Goal: Information Seeking & Learning: Find specific fact

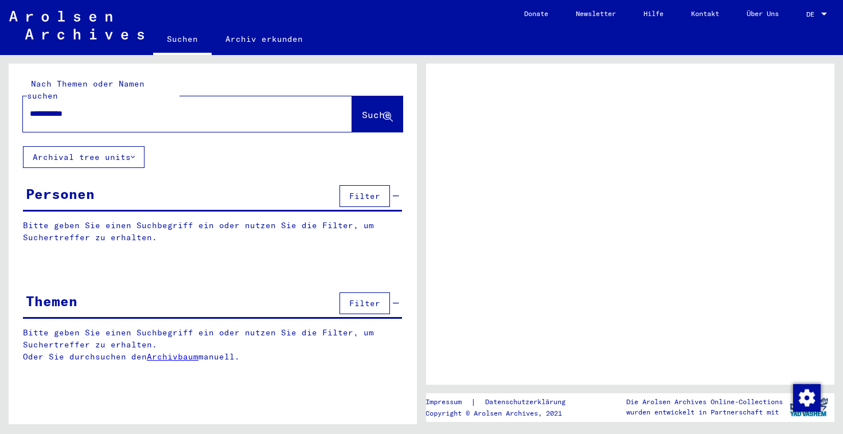
type input "**********"
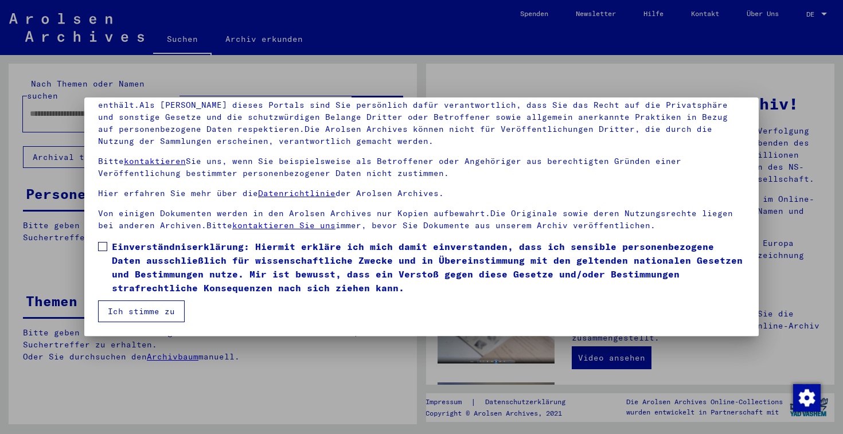
scroll to position [94, 0]
click at [107, 244] on label "Einverständniserklärung: Hiermit erkläre ich mich damit einverstanden, dass ich…" at bounding box center [421, 267] width 647 height 55
click at [134, 305] on button "Ich stimme zu" at bounding box center [141, 311] width 87 height 22
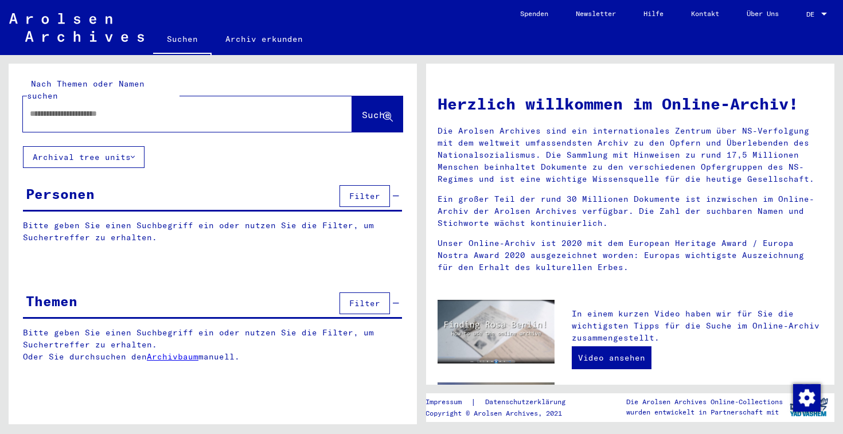
click at [245, 108] on input "text" at bounding box center [174, 114] width 288 height 12
type input "**********"
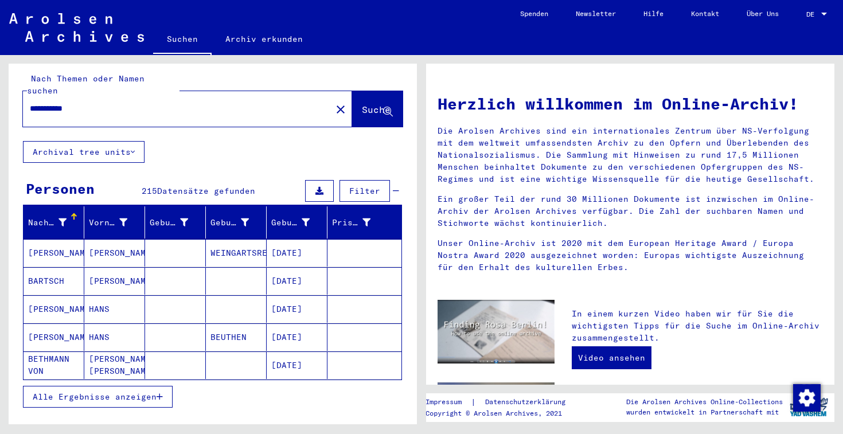
scroll to position [1, 0]
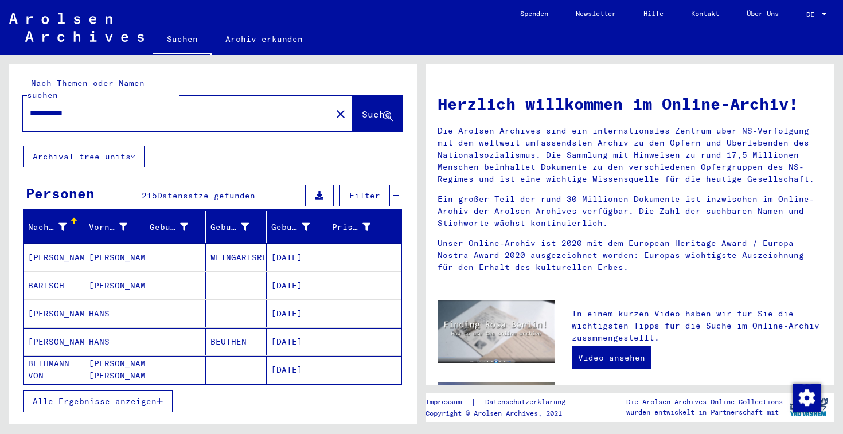
click at [375, 190] on span "Filter" at bounding box center [364, 195] width 31 height 10
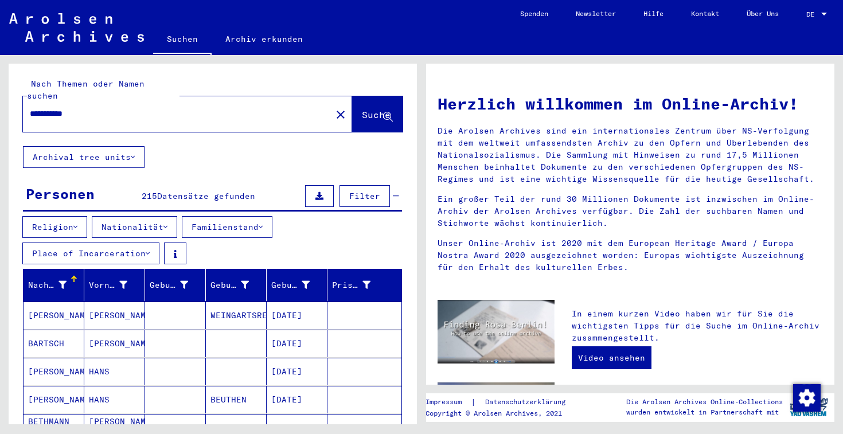
scroll to position [0, 0]
click at [63, 281] on icon at bounding box center [62, 285] width 8 height 8
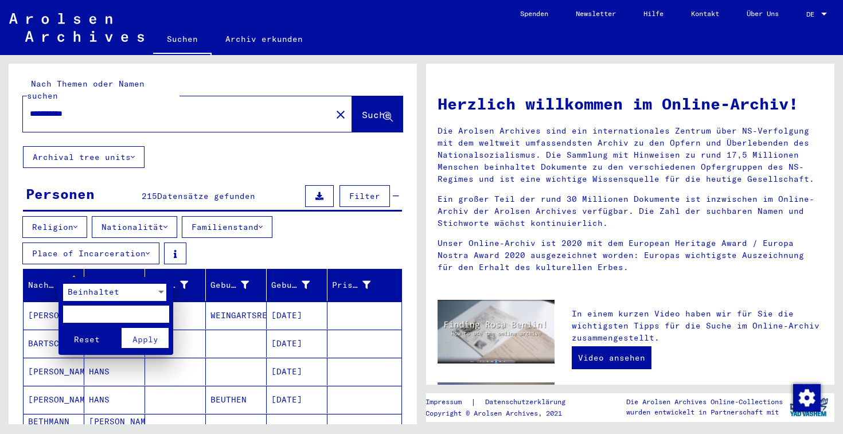
click at [107, 309] on input "text" at bounding box center [116, 313] width 106 height 17
type input "****"
click at [87, 335] on button "Reset" at bounding box center [87, 338] width 48 height 20
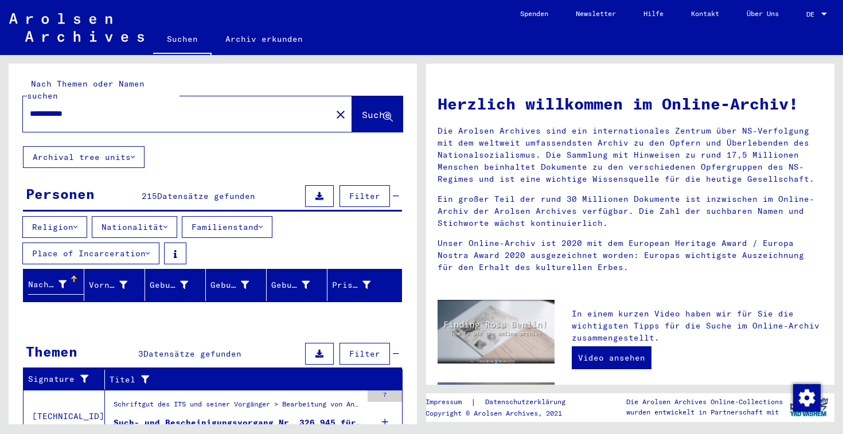
click at [80, 276] on div "Nachname" at bounding box center [56, 285] width 56 height 19
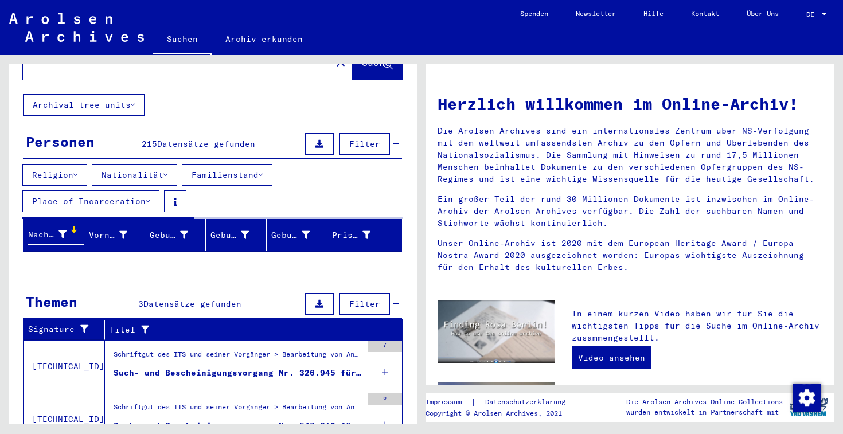
scroll to position [54, 0]
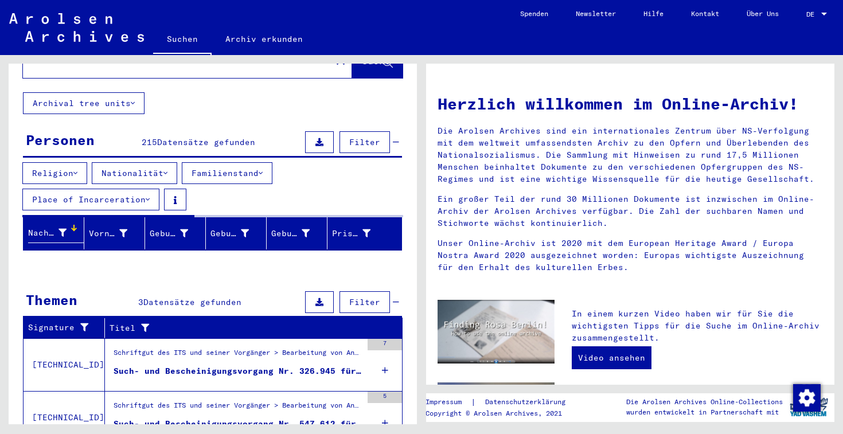
click at [77, 224] on div "Nachname" at bounding box center [56, 233] width 56 height 19
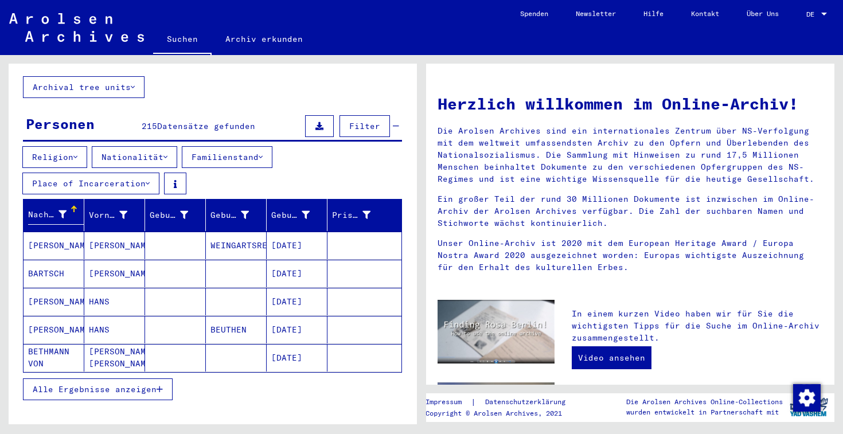
scroll to position [71, 0]
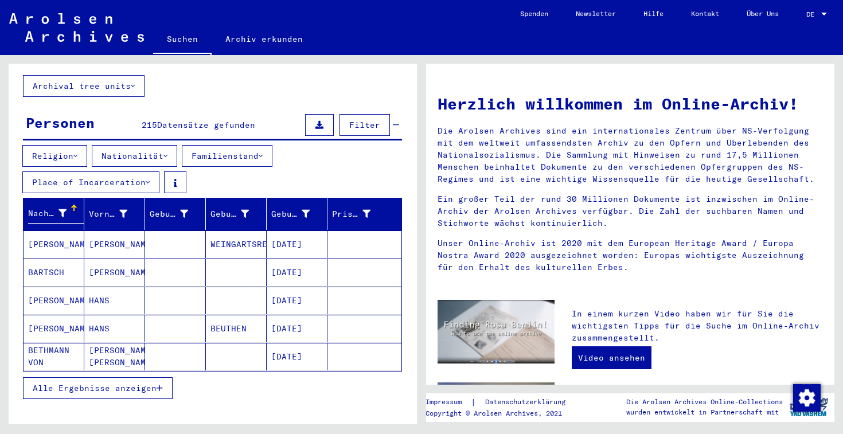
click at [126, 383] on span "Alle Ergebnisse anzeigen" at bounding box center [95, 388] width 124 height 10
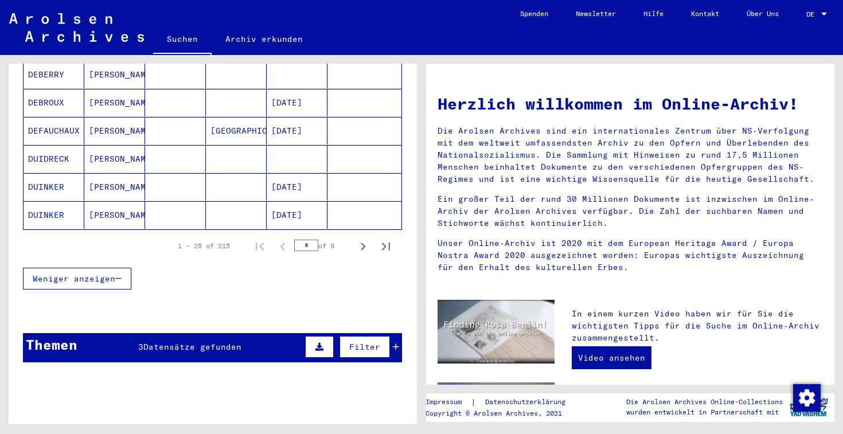
scroll to position [766, 0]
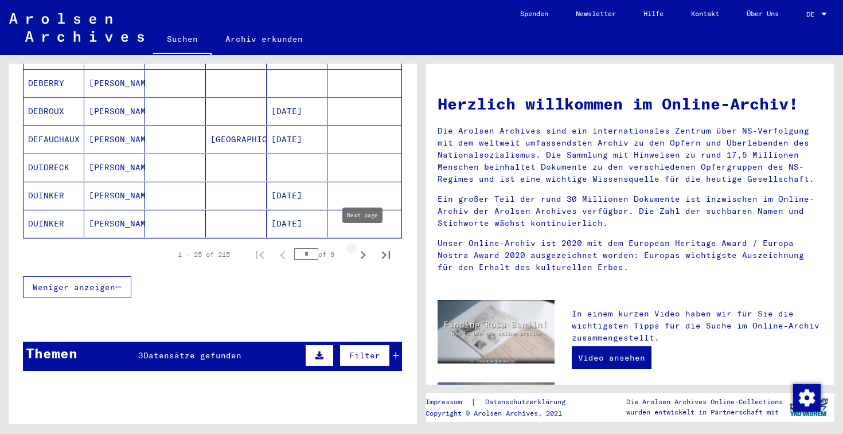
click at [361, 251] on icon "Next page" at bounding box center [363, 255] width 5 height 8
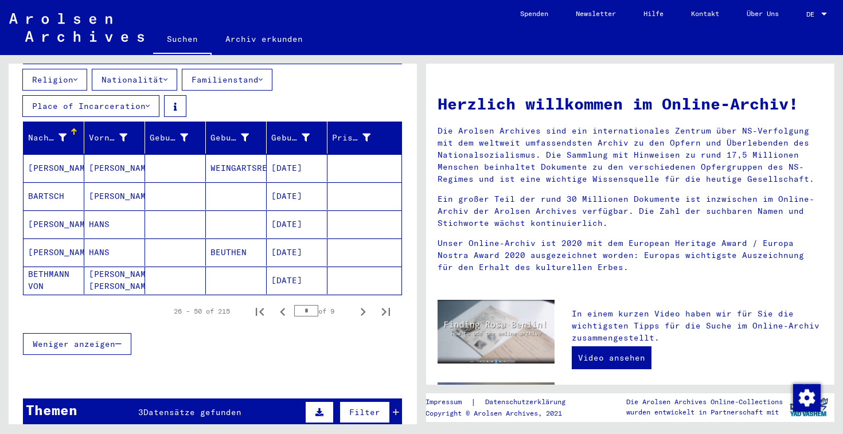
scroll to position [169, 0]
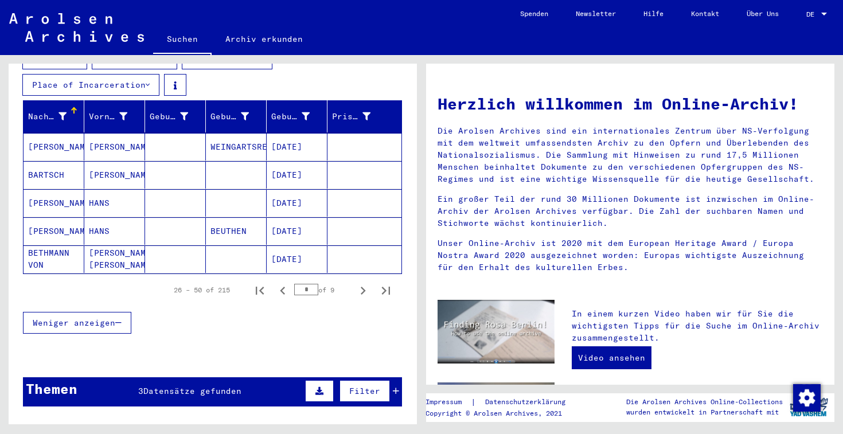
click at [115, 318] on span "Weniger anzeigen" at bounding box center [74, 323] width 83 height 10
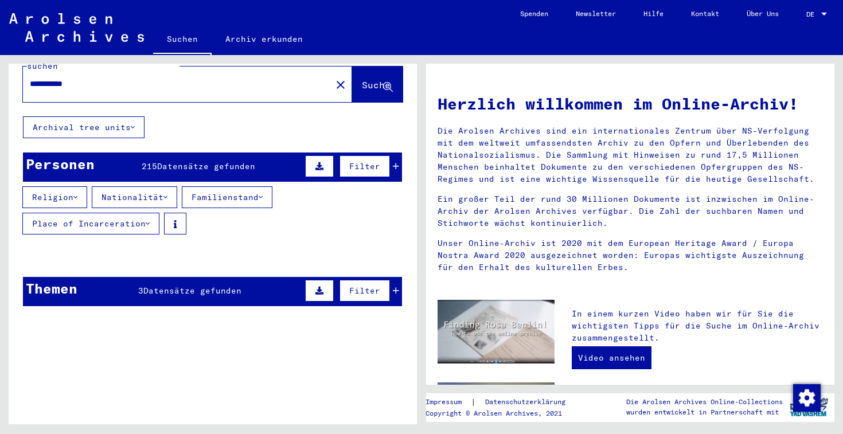
scroll to position [28, 0]
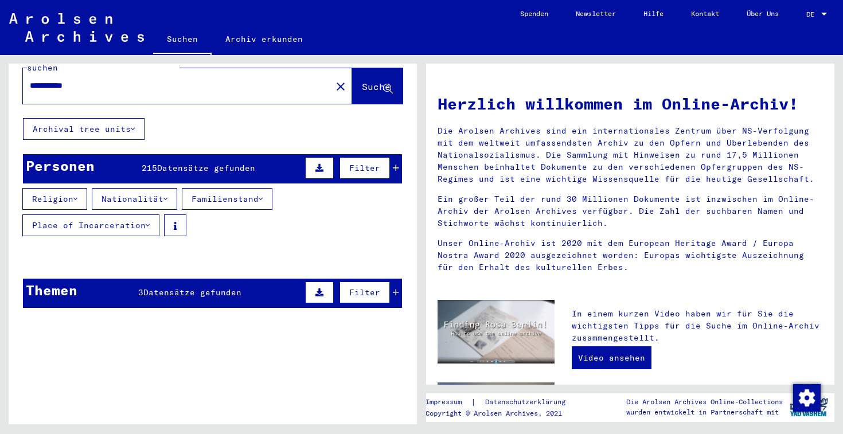
click at [392, 158] on div "Filter" at bounding box center [350, 168] width 97 height 28
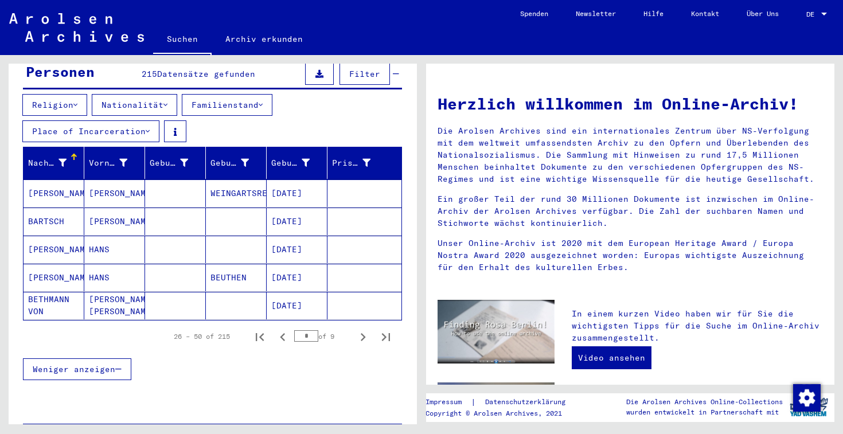
scroll to position [123, 0]
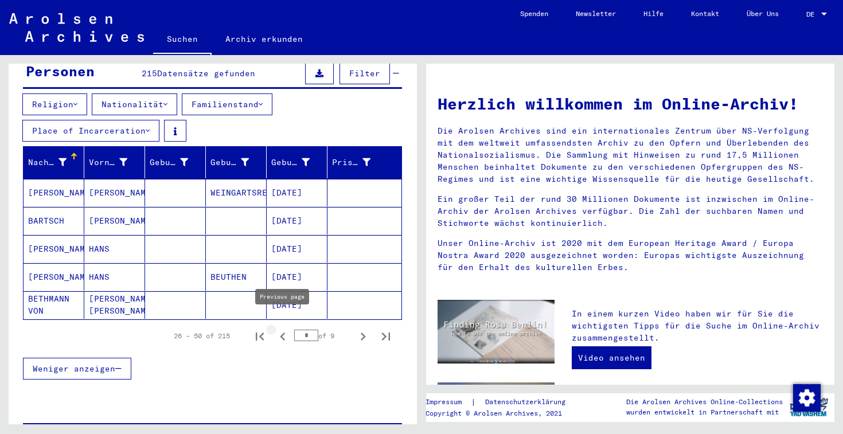
click at [285, 328] on icon "Previous page" at bounding box center [283, 336] width 16 height 16
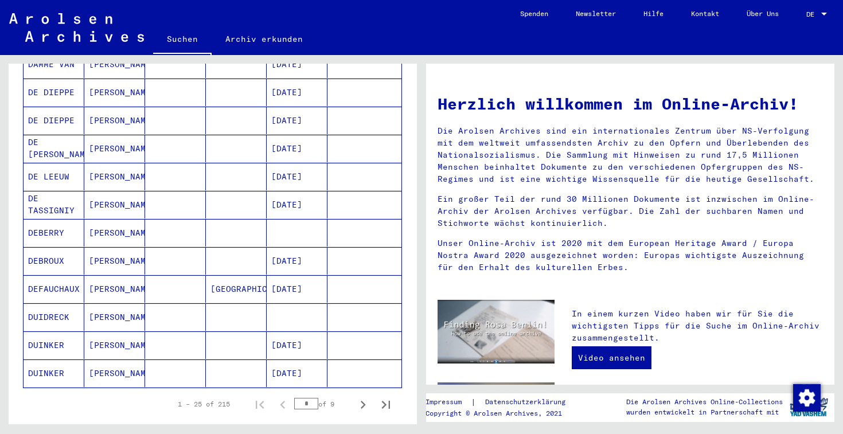
scroll to position [677, 0]
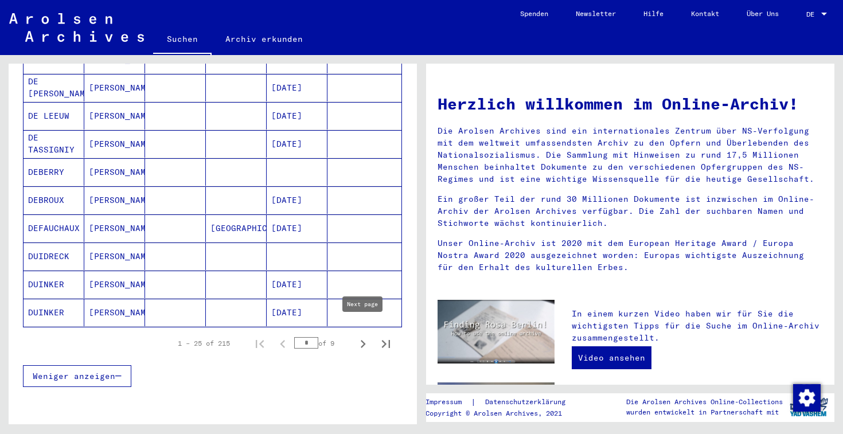
click at [363, 340] on icon "Next page" at bounding box center [363, 344] width 5 height 8
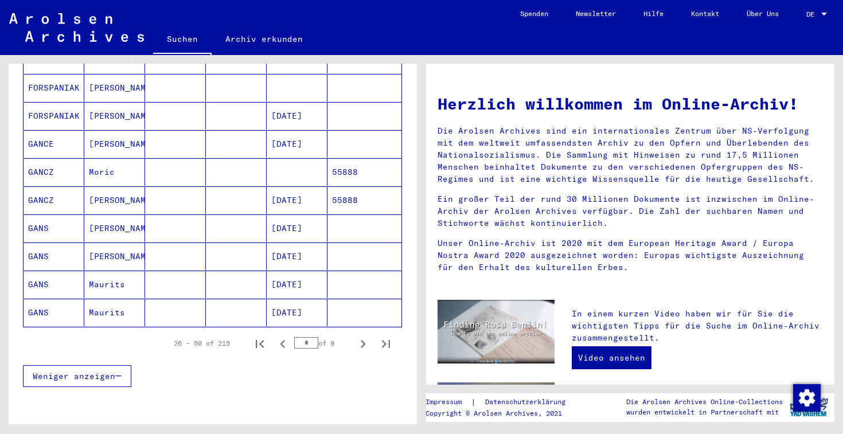
click at [102, 217] on mat-cell "[PERSON_NAME]" at bounding box center [114, 228] width 61 height 28
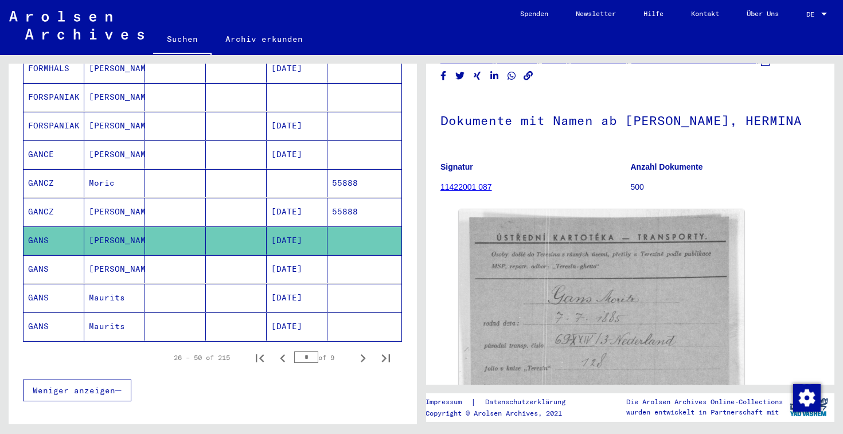
scroll to position [25, 0]
click at [169, 231] on mat-cell at bounding box center [175, 240] width 61 height 28
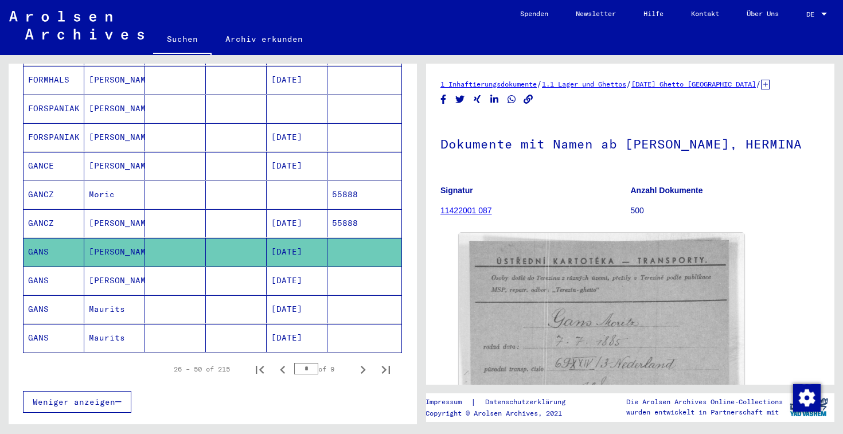
scroll to position [673, 0]
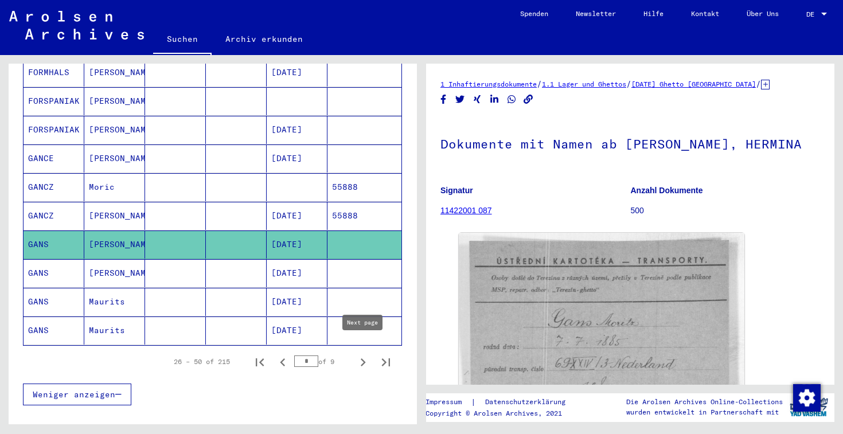
click at [363, 358] on icon "Next page" at bounding box center [363, 362] width 5 height 8
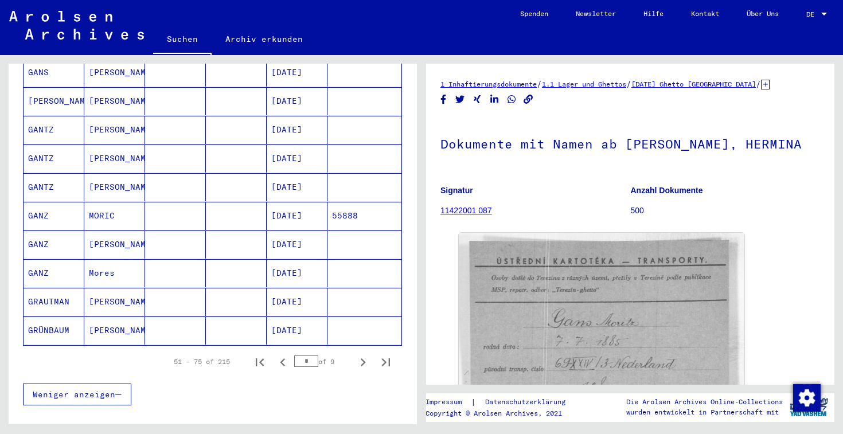
click at [363, 358] on icon "Next page" at bounding box center [363, 362] width 5 height 8
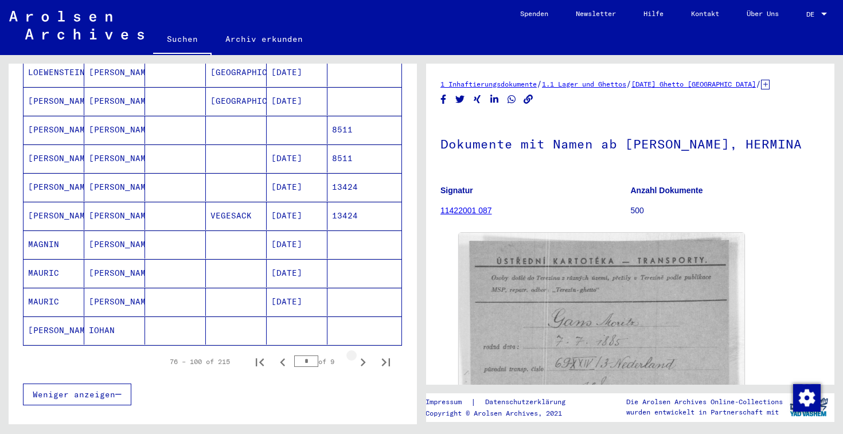
click at [363, 358] on icon "Next page" at bounding box center [363, 362] width 5 height 8
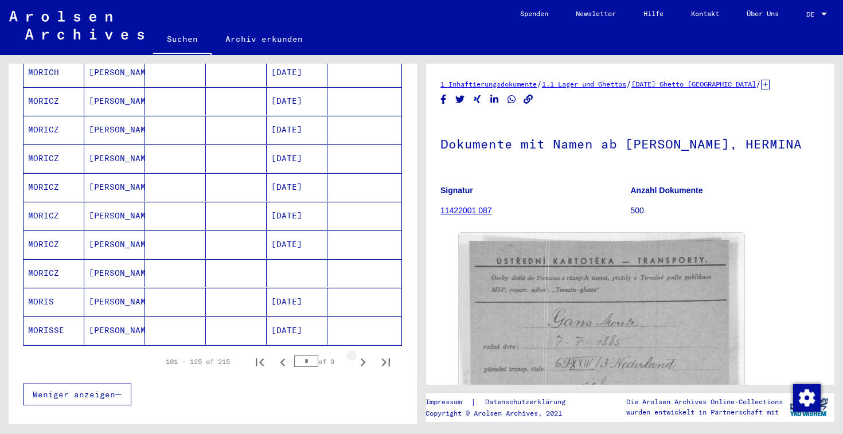
click at [363, 358] on icon "Next page" at bounding box center [363, 362] width 5 height 8
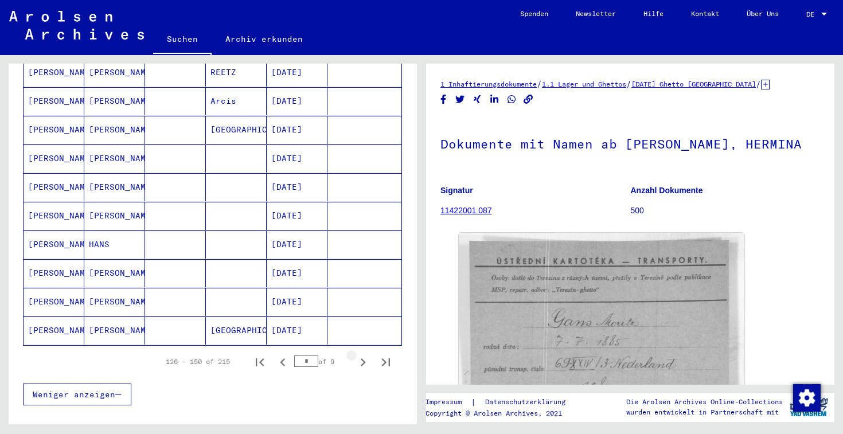
click at [363, 358] on icon "Next page" at bounding box center [363, 362] width 5 height 8
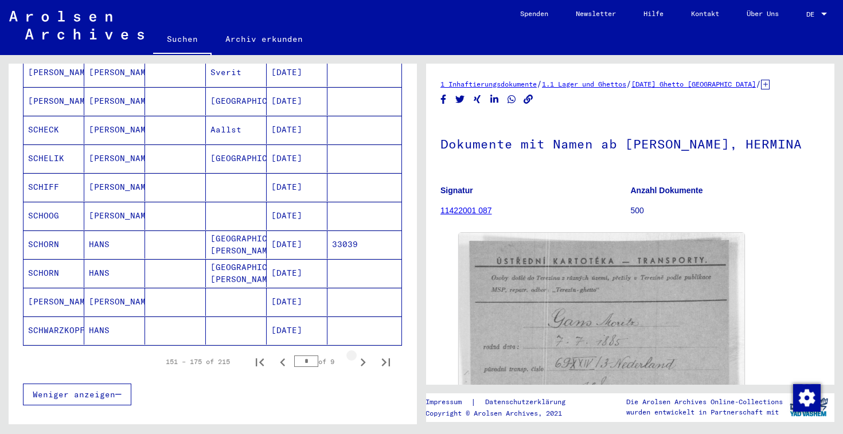
click at [363, 358] on icon "Next page" at bounding box center [363, 362] width 5 height 8
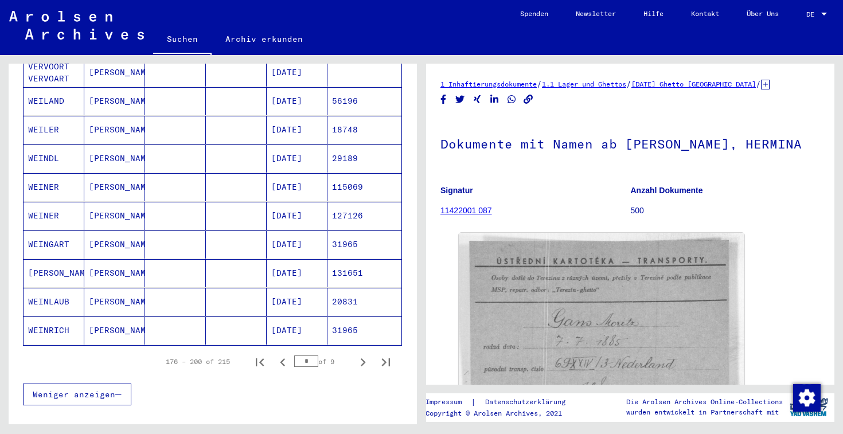
click at [363, 358] on icon "Next page" at bounding box center [363, 362] width 5 height 8
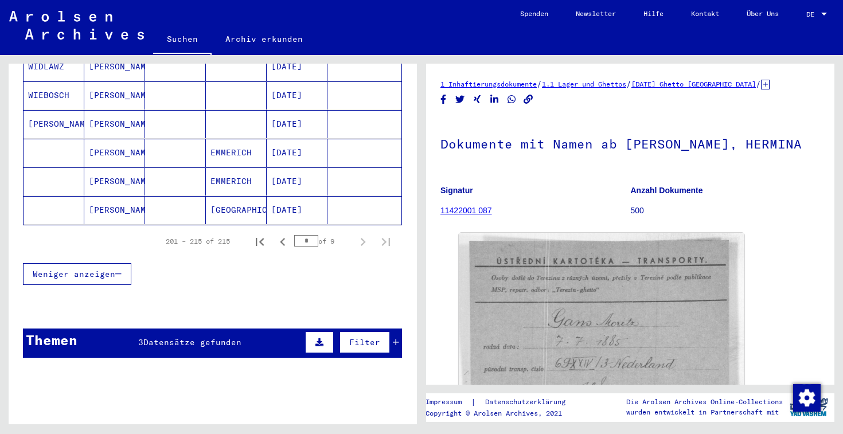
scroll to position [469, 0]
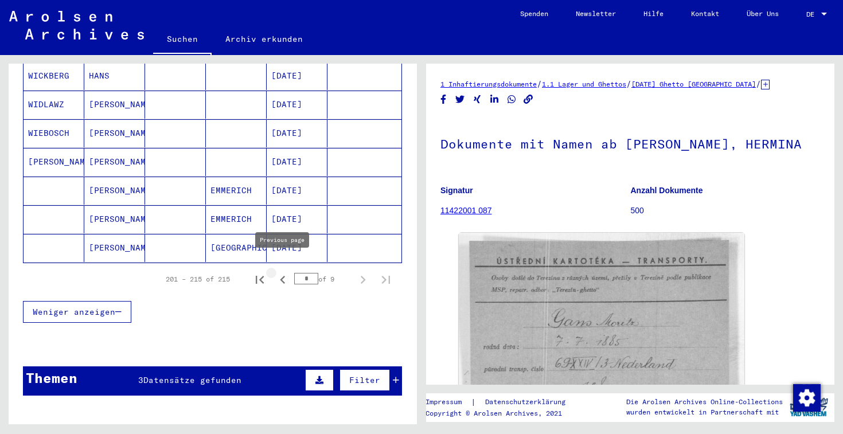
click at [285, 272] on icon "Previous page" at bounding box center [283, 280] width 16 height 16
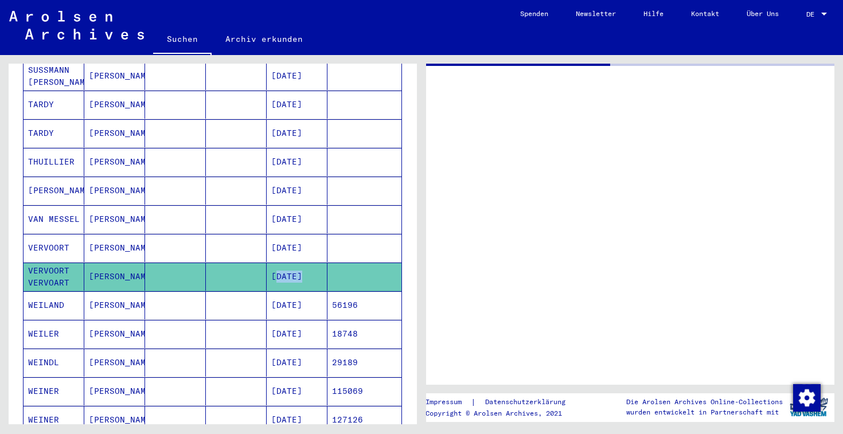
click at [285, 263] on mat-cell "[DATE]" at bounding box center [297, 276] width 61 height 28
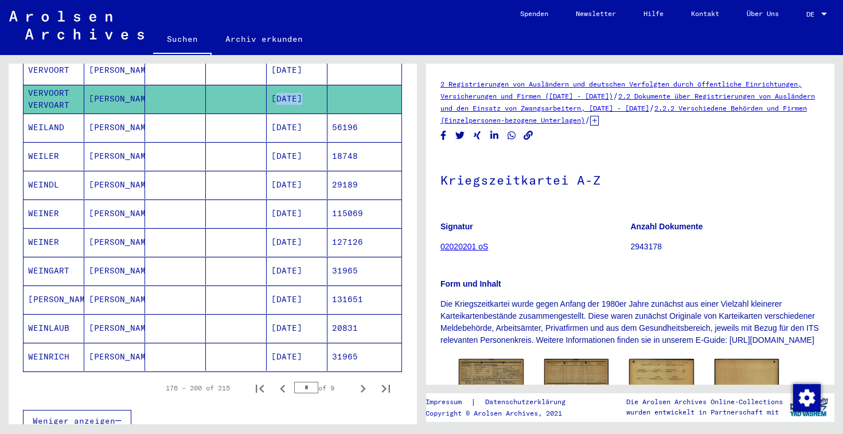
scroll to position [663, 0]
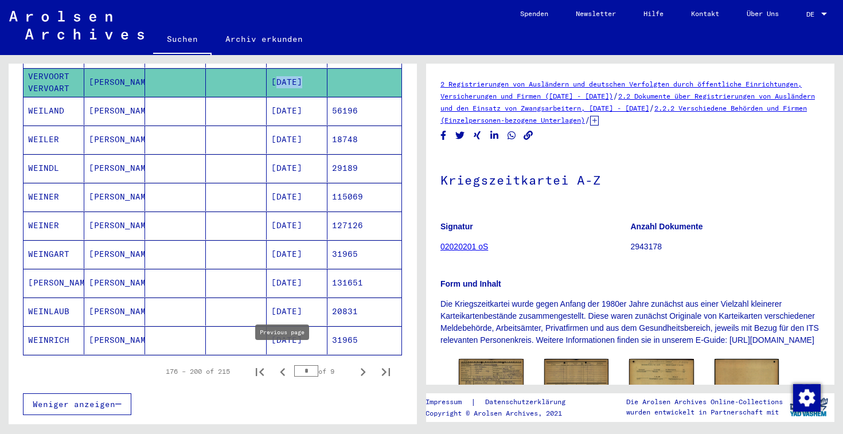
click at [285, 364] on icon "Previous page" at bounding box center [283, 372] width 16 height 16
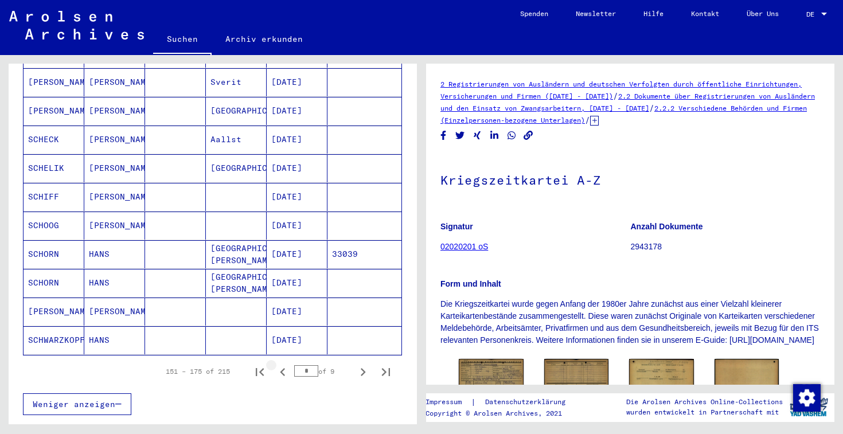
click at [285, 364] on icon "Previous page" at bounding box center [283, 372] width 16 height 16
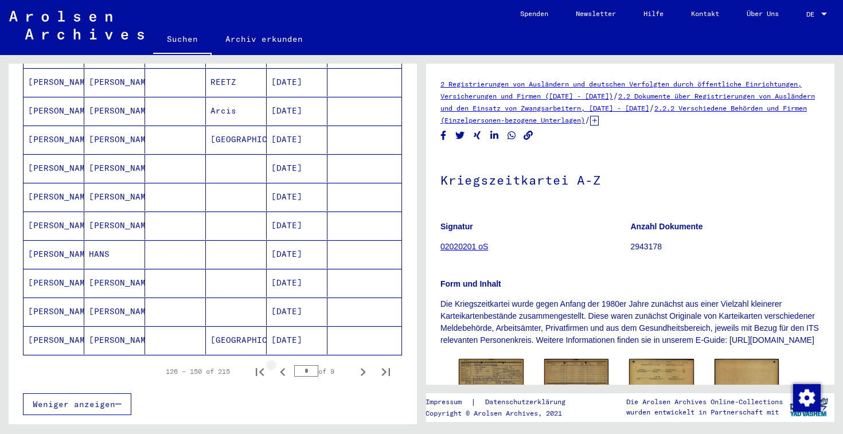
click at [285, 364] on icon "Previous page" at bounding box center [283, 372] width 16 height 16
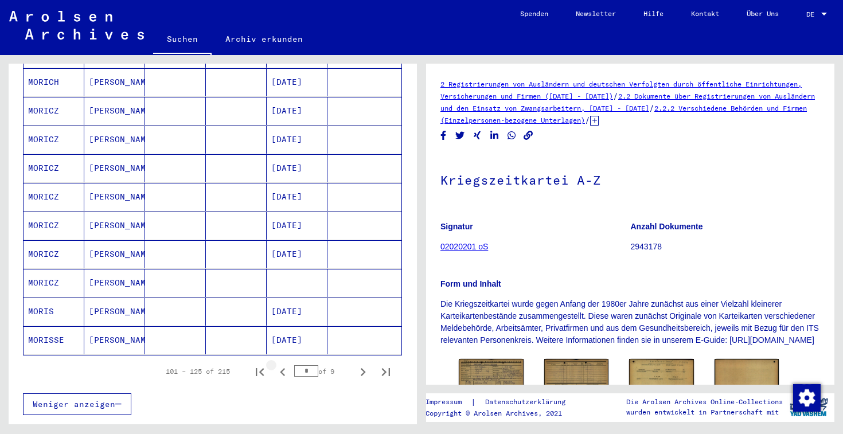
click at [285, 364] on icon "Previous page" at bounding box center [283, 372] width 16 height 16
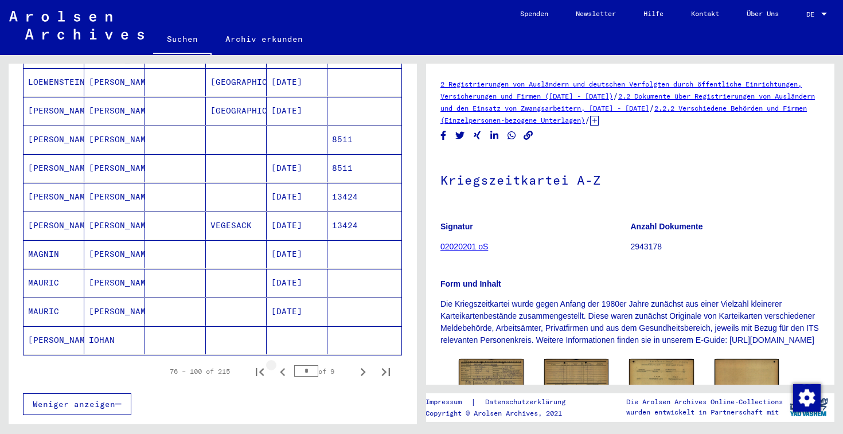
click at [285, 364] on icon "Previous page" at bounding box center [283, 372] width 16 height 16
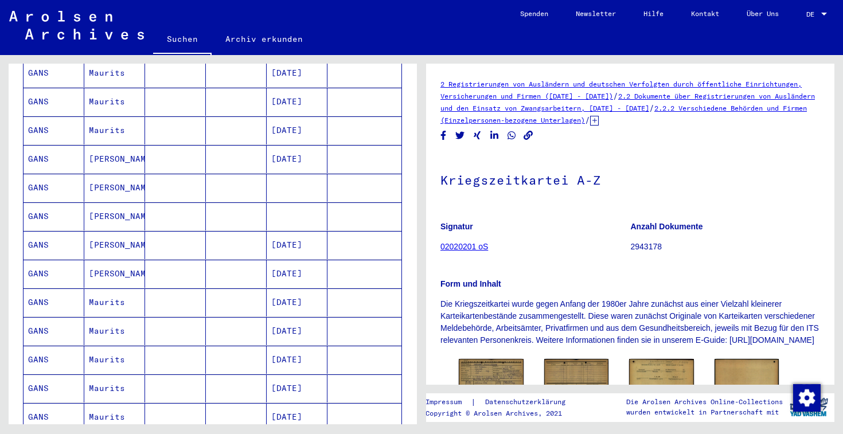
scroll to position [234, 0]
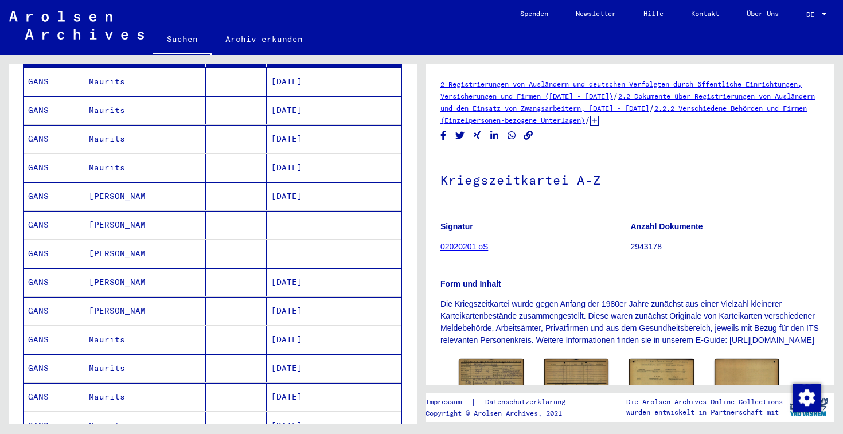
click at [280, 211] on mat-cell at bounding box center [297, 225] width 61 height 28
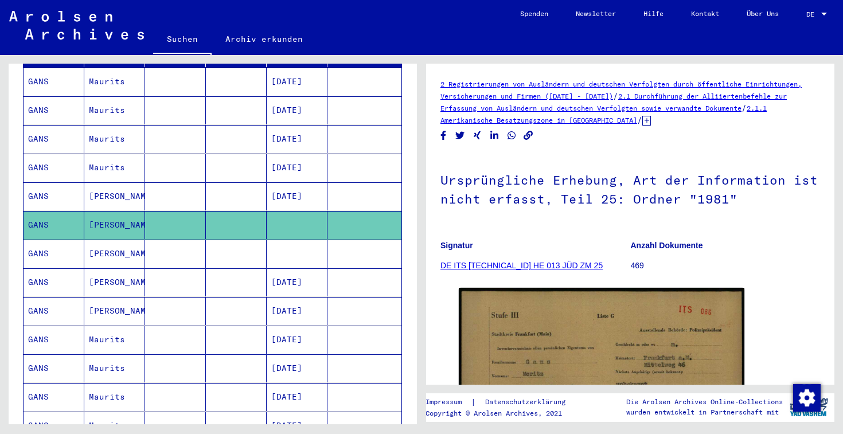
click at [280, 240] on mat-cell at bounding box center [297, 254] width 61 height 28
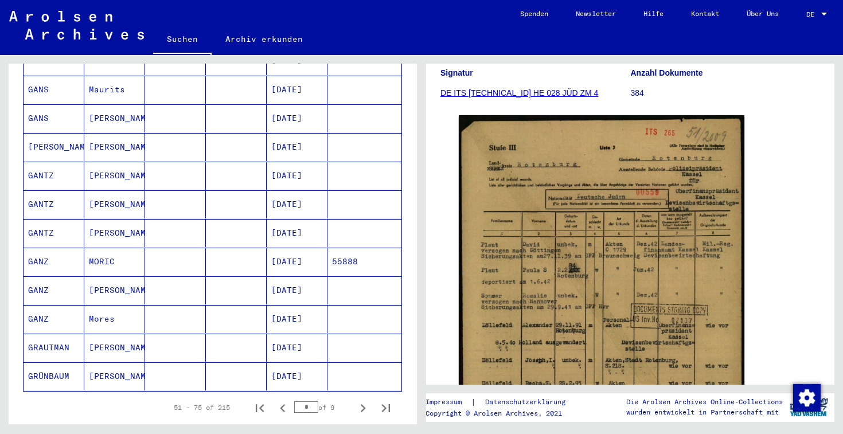
scroll to position [640, 0]
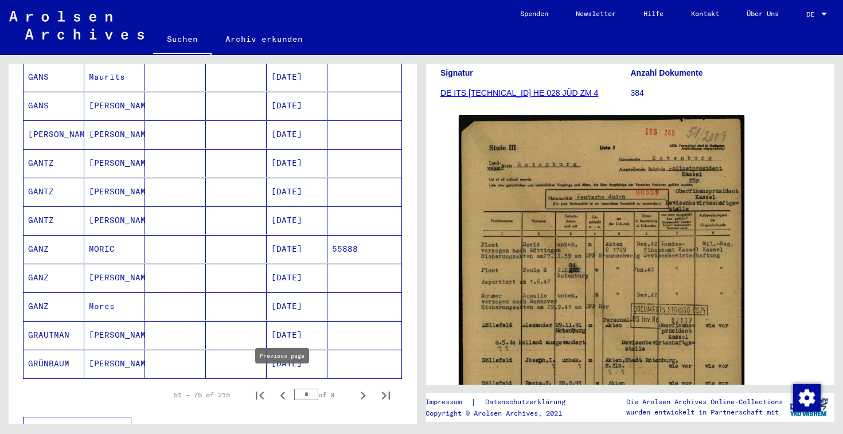
click at [284, 391] on icon "Previous page" at bounding box center [282, 395] width 5 height 8
type input "*"
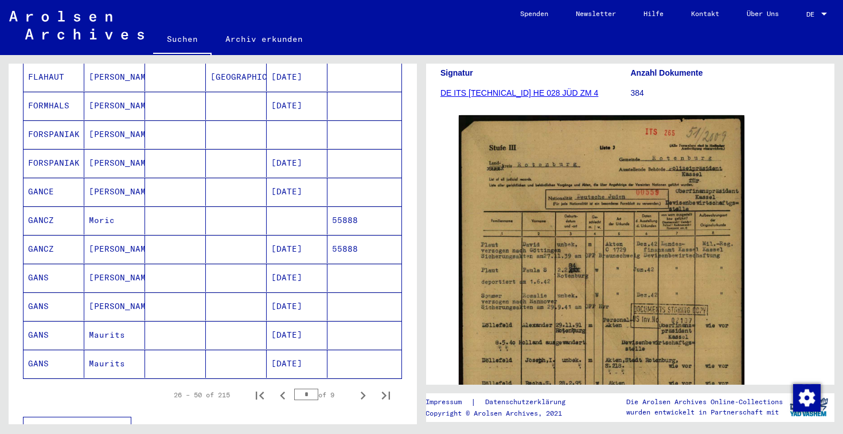
click at [295, 267] on mat-cell "[DATE]" at bounding box center [297, 278] width 61 height 28
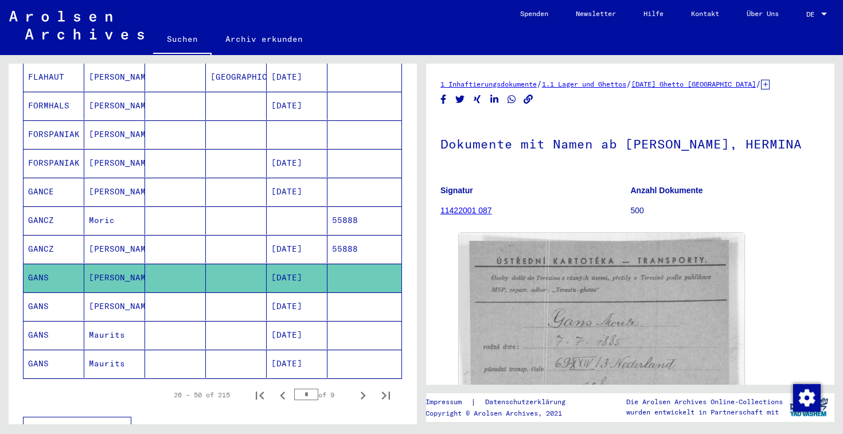
click at [111, 267] on mat-cell "[PERSON_NAME]" at bounding box center [114, 278] width 61 height 28
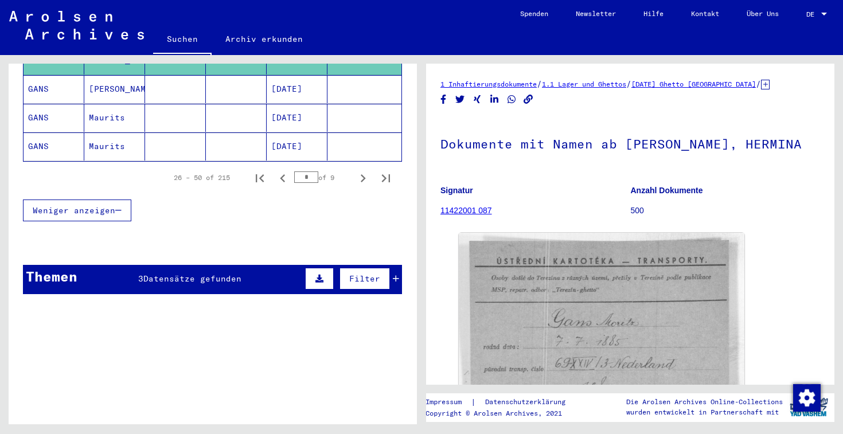
scroll to position [859, 0]
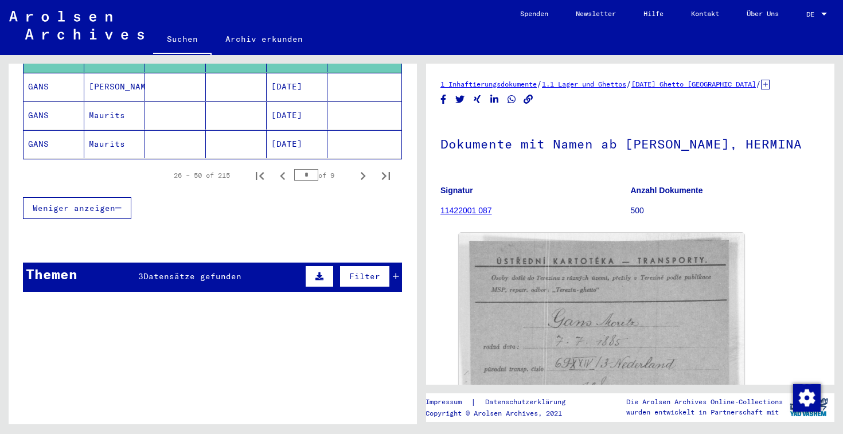
click at [480, 211] on link "11422001 087" at bounding box center [466, 210] width 52 height 9
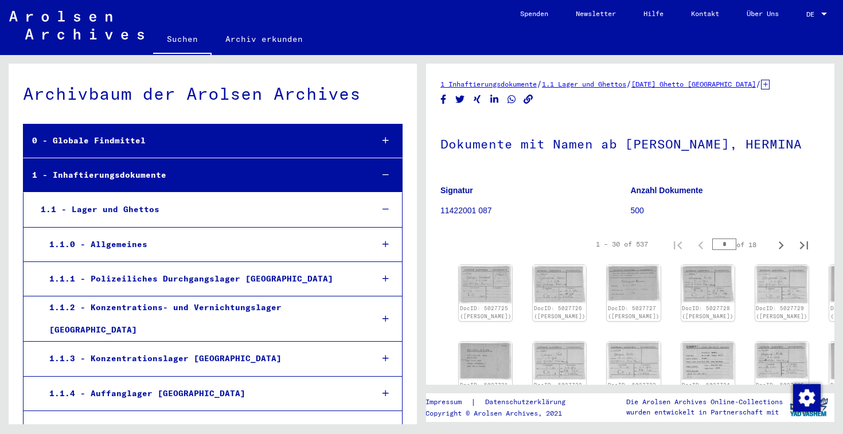
click at [182, 40] on link "Suchen" at bounding box center [182, 40] width 58 height 30
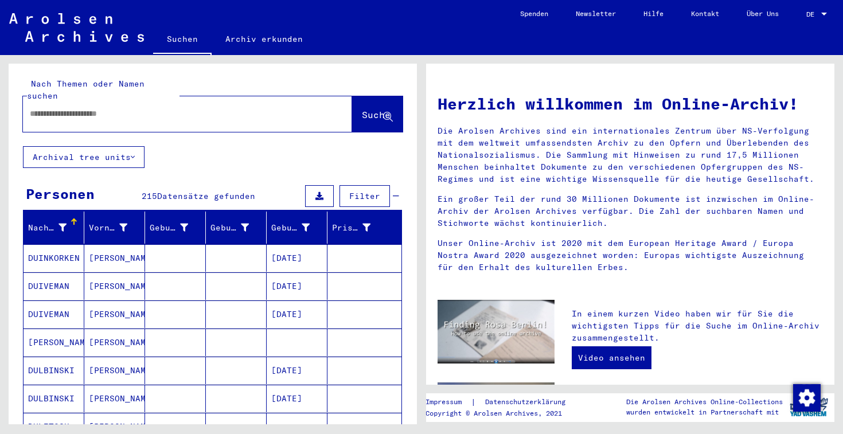
click at [119, 146] on button "Archival tree units" at bounding box center [84, 157] width 122 height 22
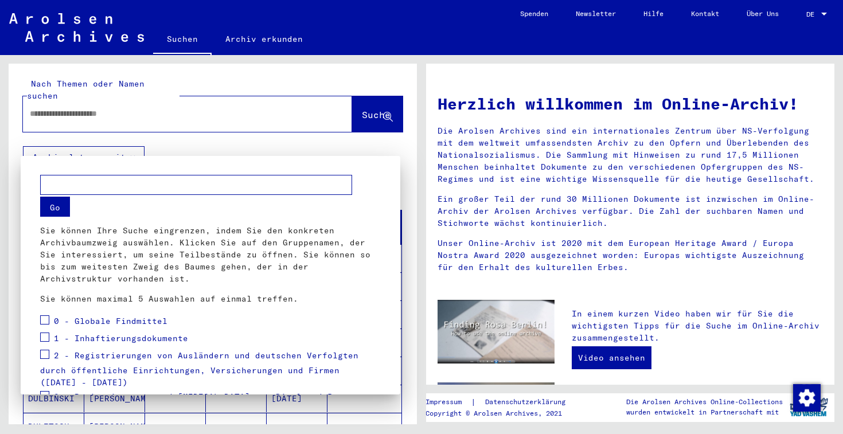
click at [190, 149] on div at bounding box center [421, 217] width 843 height 434
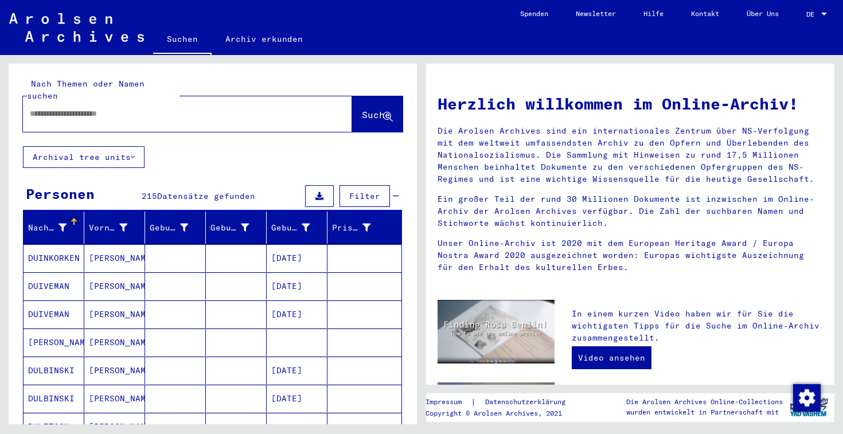
click at [216, 108] on input "text" at bounding box center [174, 114] width 288 height 12
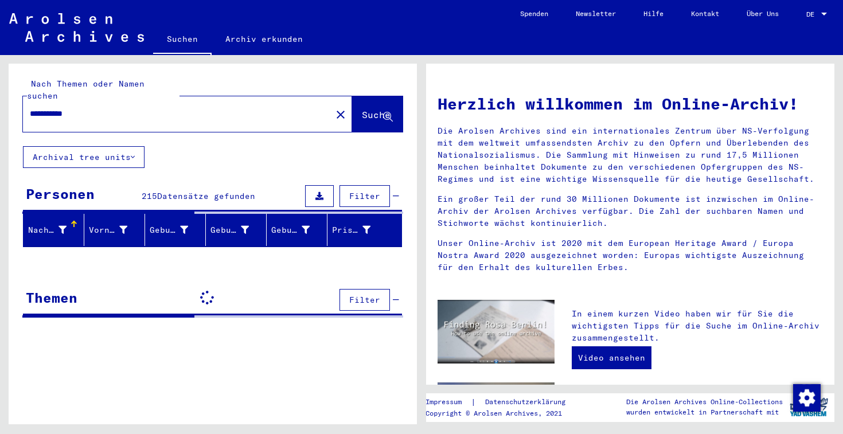
click at [369, 191] on span "Filter" at bounding box center [364, 196] width 31 height 10
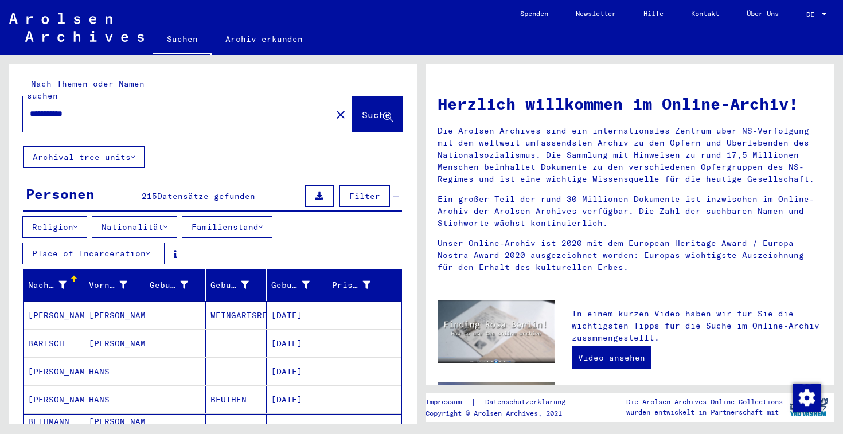
click at [37, 108] on input "**********" at bounding box center [174, 114] width 288 height 12
type input "*********"
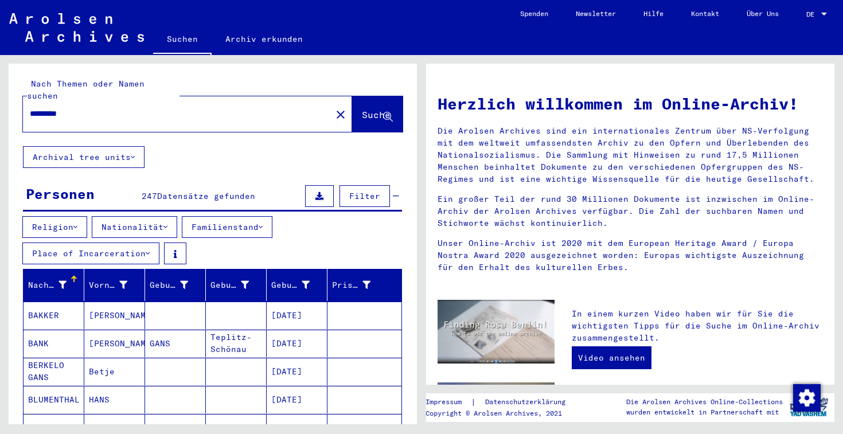
click at [397, 192] on icon at bounding box center [396, 196] width 6 height 8
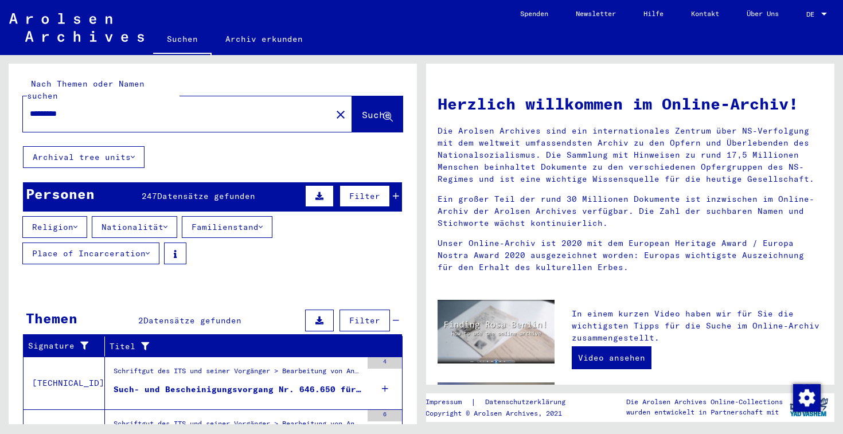
drag, startPoint x: 397, startPoint y: 184, endPoint x: 345, endPoint y: 265, distance: 96.4
click at [345, 265] on yv-its-grid-expansion-panel "Personen 247 Datensätze gefunden Filter Religion Nationalität Familienstand Pla…" at bounding box center [213, 230] width 408 height 96
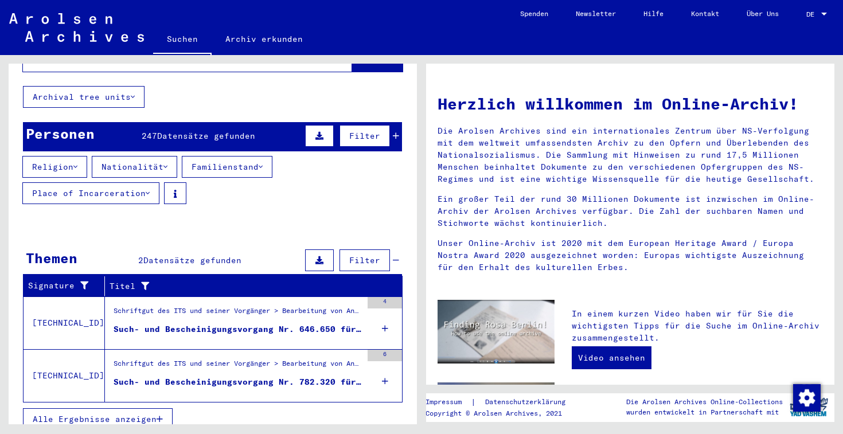
click at [305, 323] on div "Such- und Bescheinigungsvorgang Nr. 646.650 für [PERSON_NAME] geboren [DEMOGRAP…" at bounding box center [237, 329] width 248 height 12
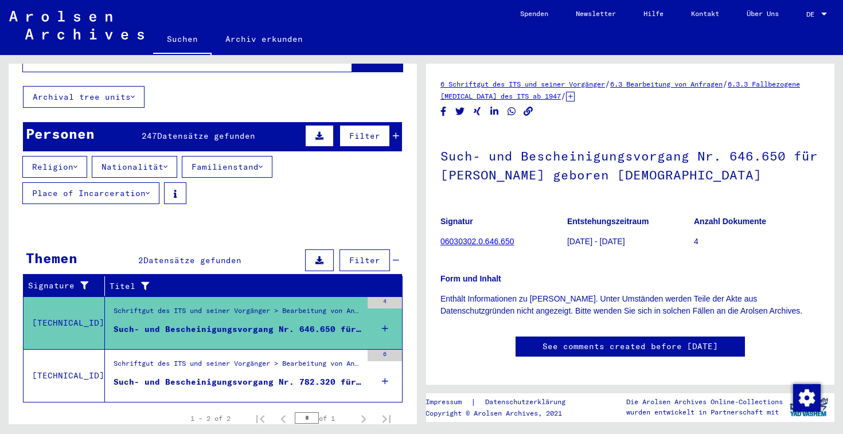
click at [285, 381] on figure "Such- und Bescheinigungsvorgang Nr. 782.320 für [PERSON_NAME] geboren [DEMOGRAP…" at bounding box center [237, 384] width 248 height 17
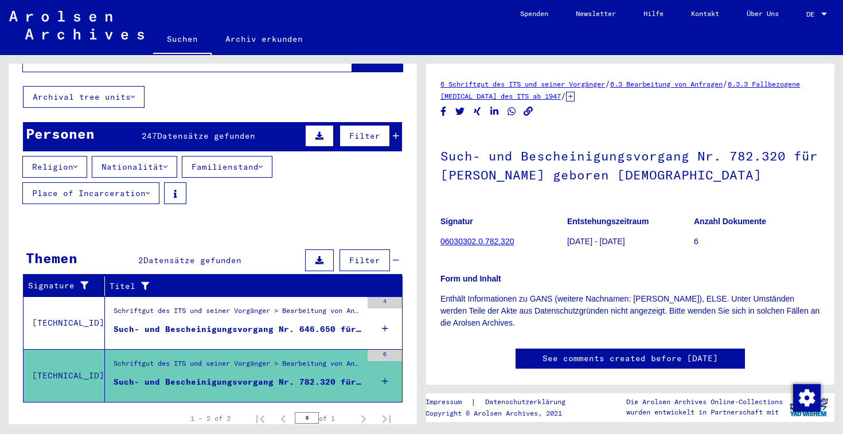
click at [281, 323] on div "Such- und Bescheinigungsvorgang Nr. 646.650 für [PERSON_NAME] geboren [DEMOGRAP…" at bounding box center [237, 329] width 248 height 12
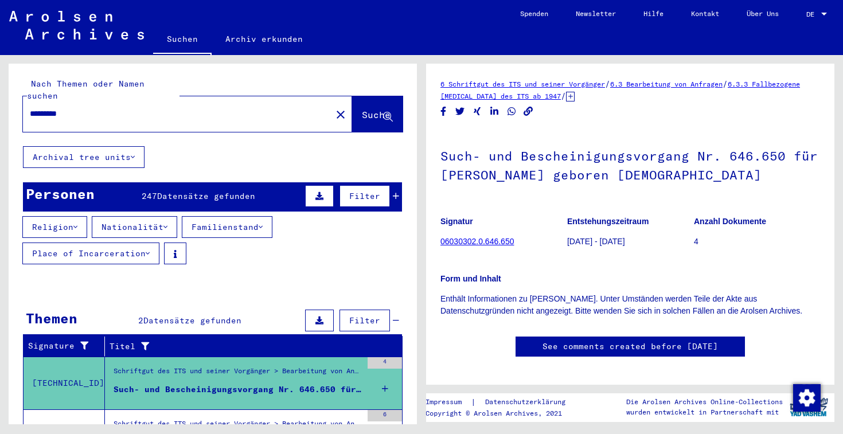
click at [117, 110] on div "*********" at bounding box center [173, 114] width 301 height 26
click at [104, 116] on div "********* close" at bounding box center [187, 114] width 329 height 36
click at [160, 191] on span "Datensätze gefunden" at bounding box center [206, 196] width 98 height 10
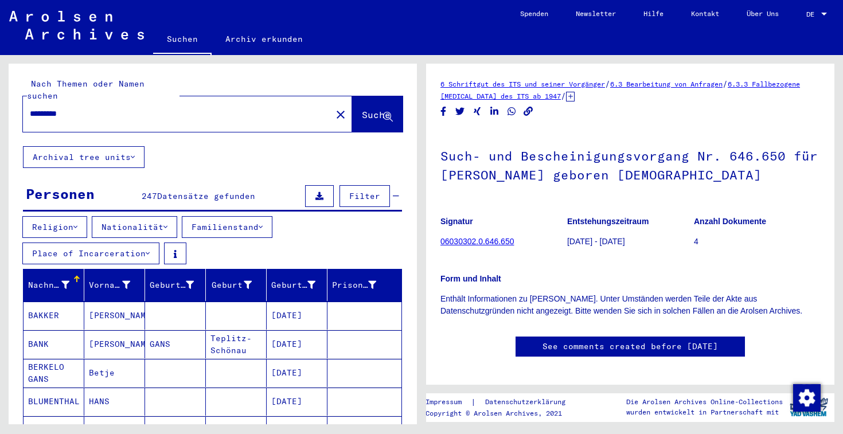
click at [99, 147] on button "Archival tree units" at bounding box center [84, 157] width 122 height 22
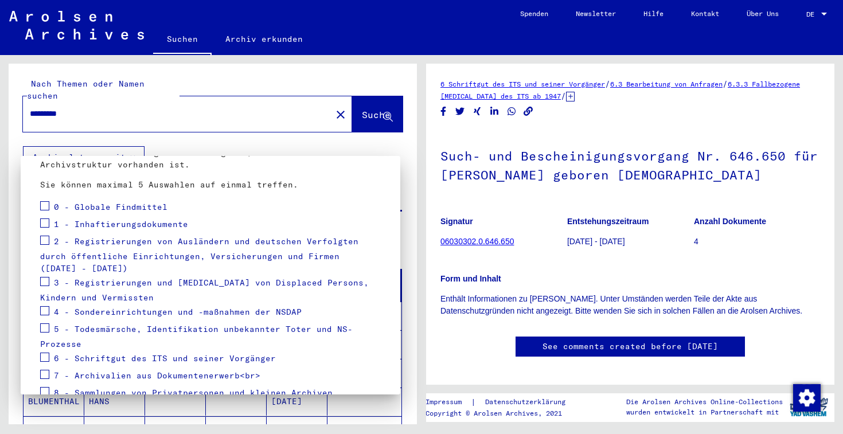
scroll to position [141, 0]
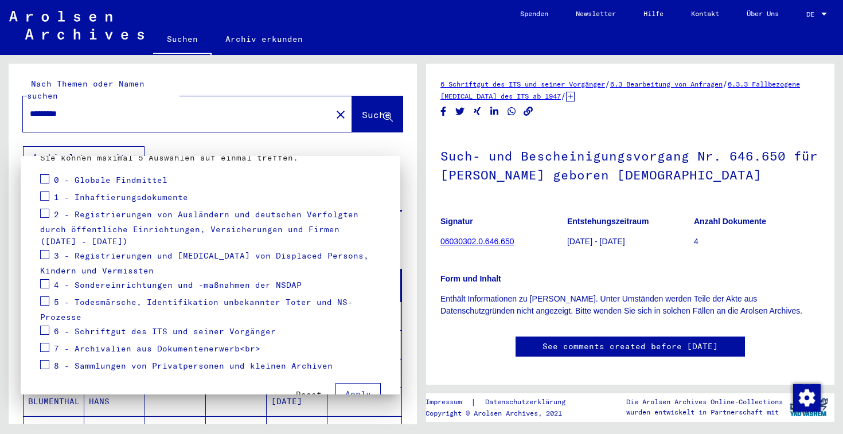
click at [320, 389] on span "Reset" at bounding box center [309, 394] width 26 height 10
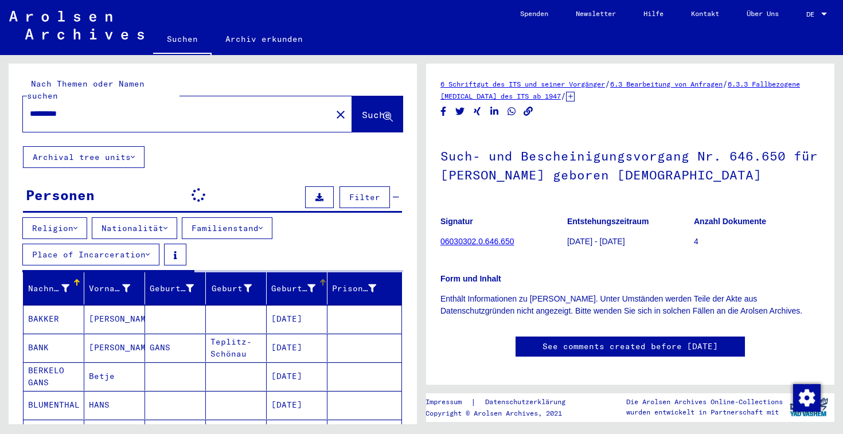
click at [288, 283] on div "Geburtsdatum" at bounding box center [293, 289] width 44 height 12
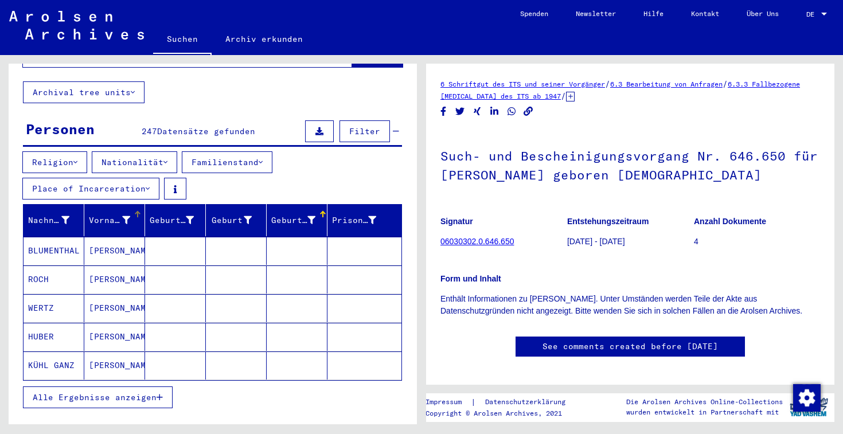
scroll to position [124, 0]
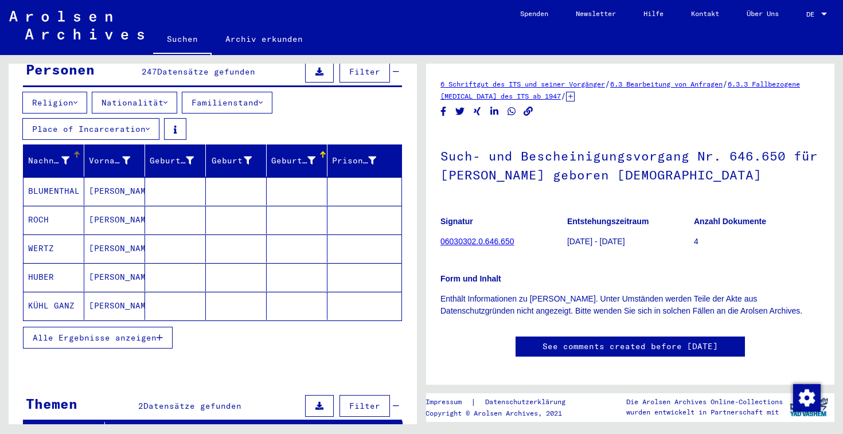
click at [64, 156] on icon at bounding box center [65, 160] width 8 height 8
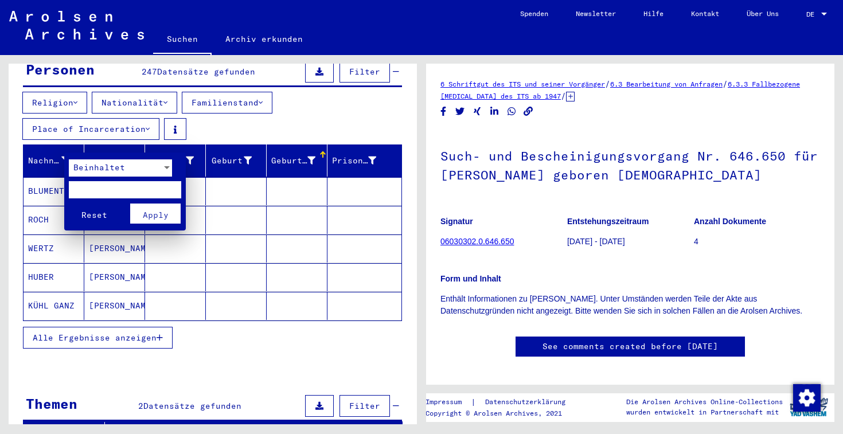
click at [104, 169] on span "Beinhaltet" at bounding box center [99, 167] width 52 height 10
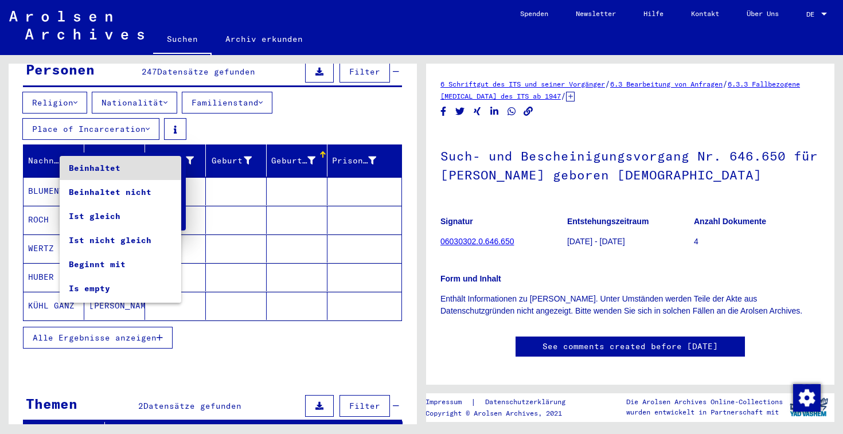
click at [104, 169] on span "Beinhaltet" at bounding box center [120, 168] width 103 height 24
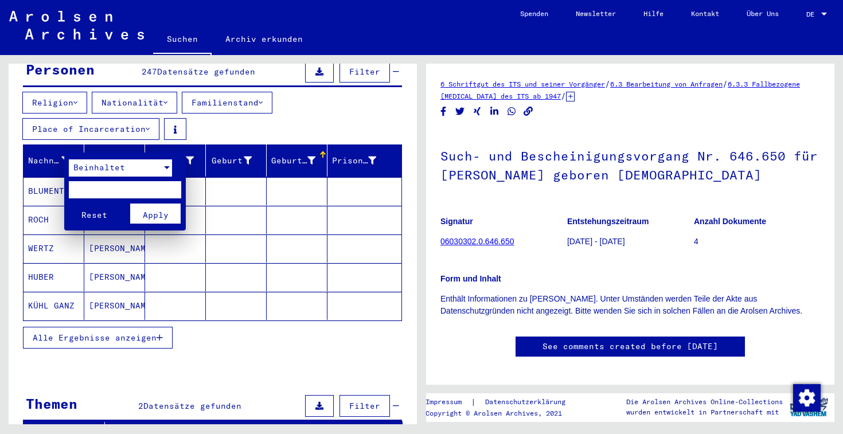
click at [107, 185] on input "text" at bounding box center [125, 189] width 112 height 17
type input "****"
click at [152, 217] on span "Apply" at bounding box center [156, 215] width 26 height 10
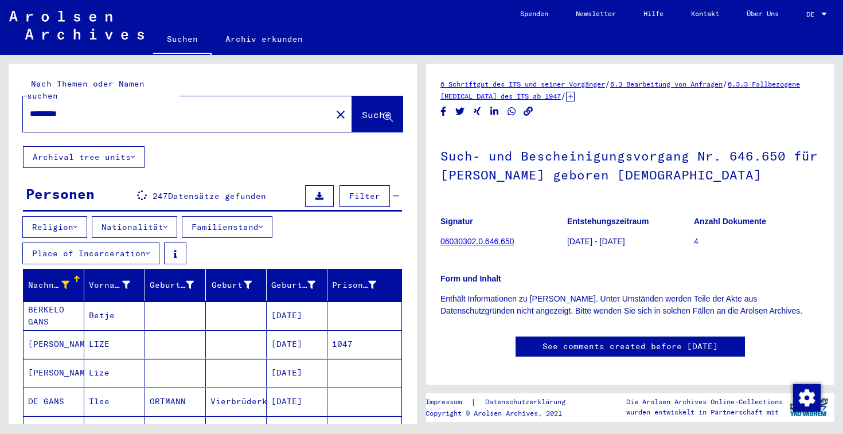
scroll to position [0, 0]
click at [114, 279] on div "Vorname" at bounding box center [109, 285] width 41 height 12
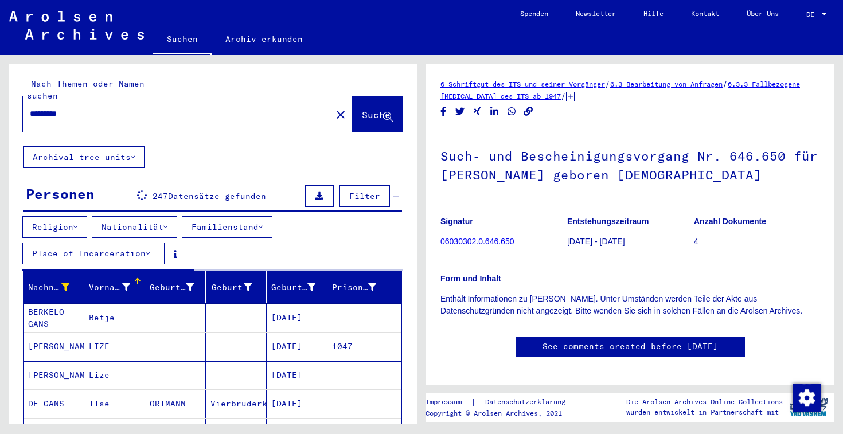
click at [127, 283] on icon at bounding box center [126, 287] width 8 height 8
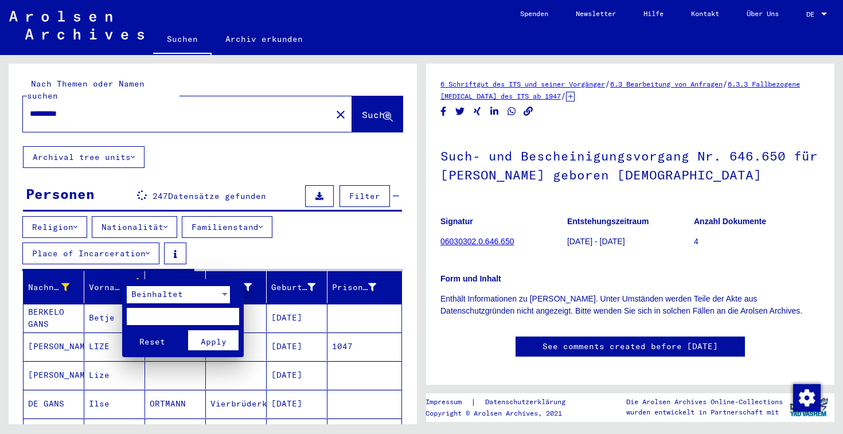
click at [158, 311] on input "text" at bounding box center [183, 316] width 112 height 17
type input "****"
click at [211, 337] on span "Apply" at bounding box center [214, 341] width 26 height 10
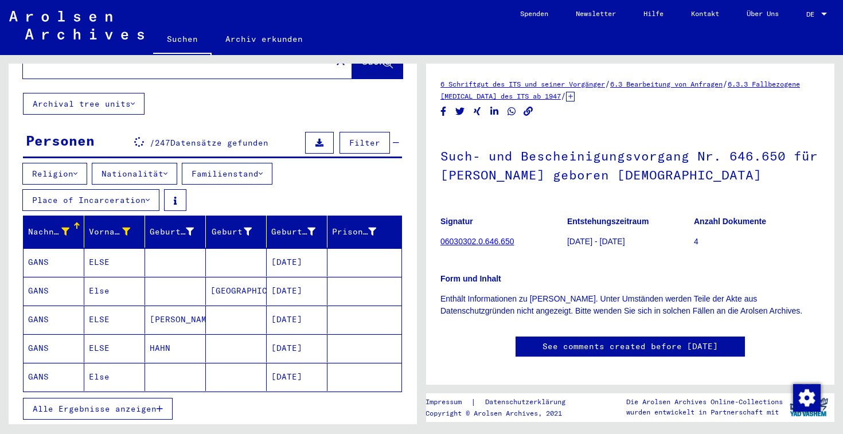
scroll to position [54, 0]
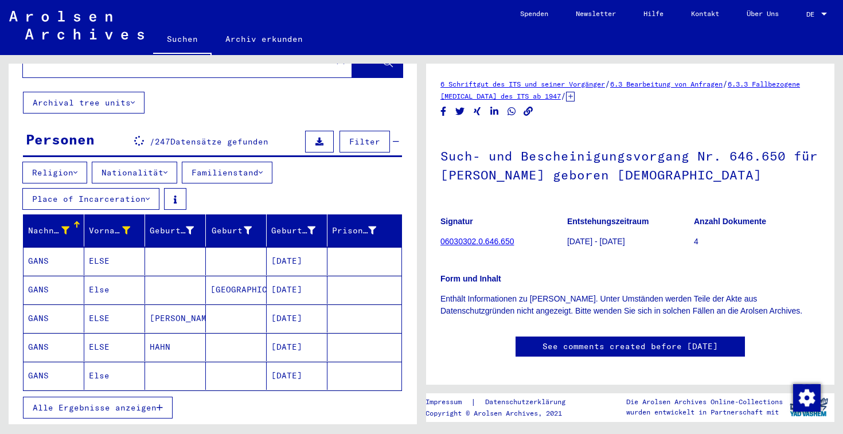
click at [99, 248] on mat-cell "ELSE" at bounding box center [114, 261] width 61 height 28
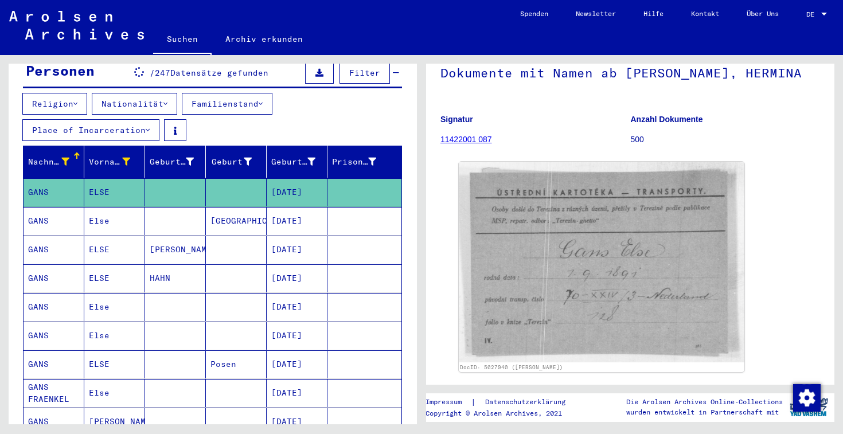
scroll to position [123, 0]
click at [103, 381] on mat-cell "Else" at bounding box center [114, 393] width 61 height 28
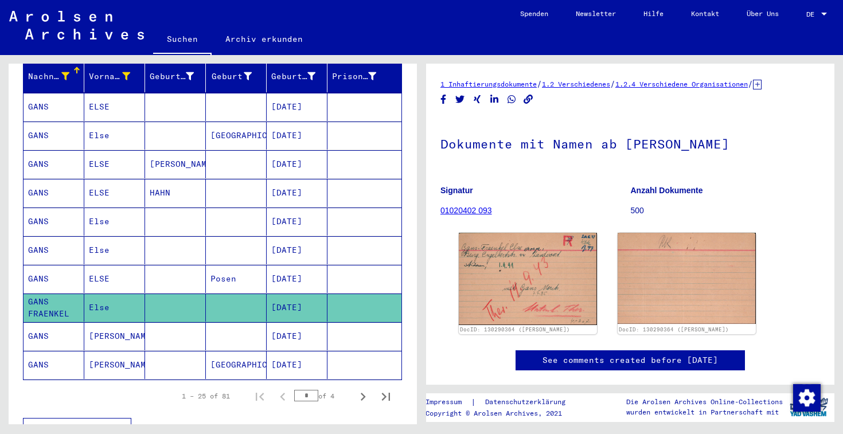
scroll to position [227, 0]
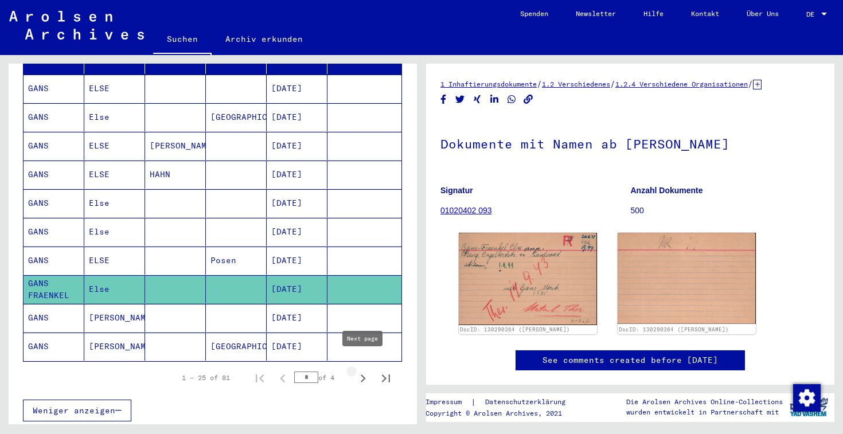
click at [363, 374] on icon "Next page" at bounding box center [363, 378] width 5 height 8
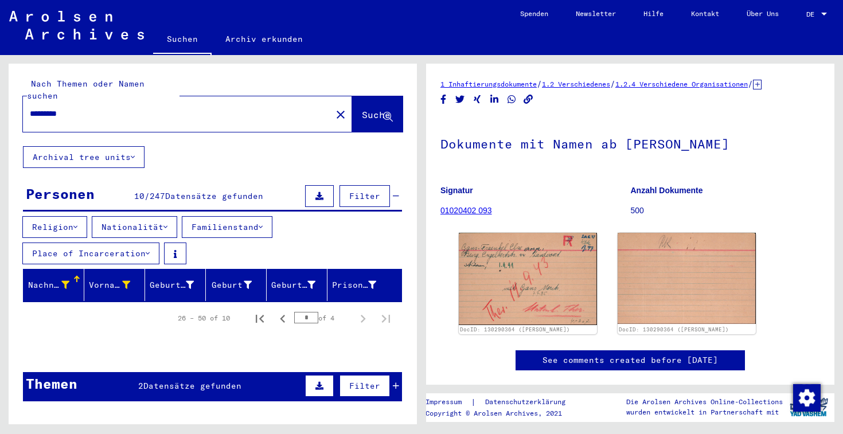
scroll to position [0, 0]
click at [284, 315] on icon "Previous page" at bounding box center [282, 319] width 5 height 8
type input "*"
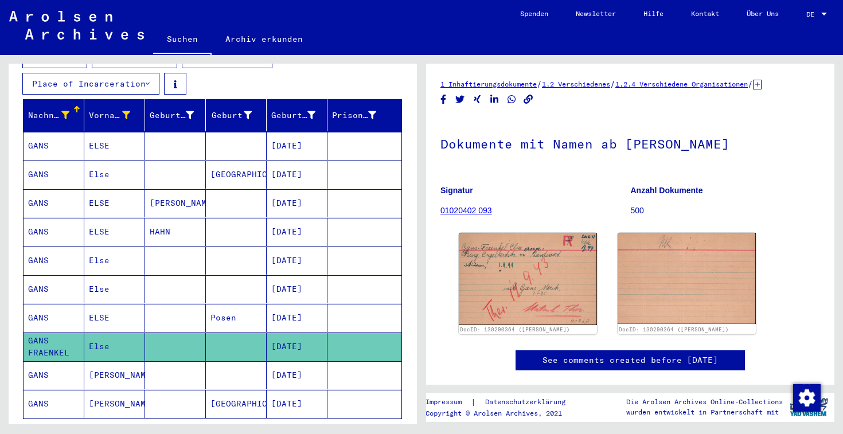
scroll to position [171, 0]
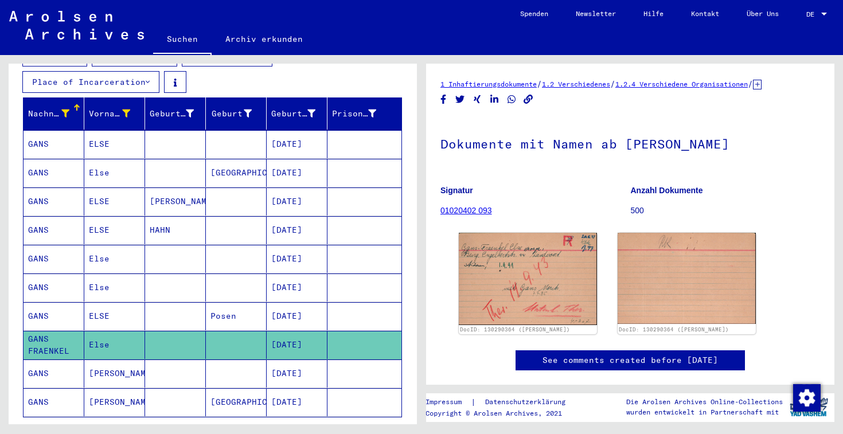
click at [300, 333] on mat-cell "[DATE]" at bounding box center [297, 345] width 61 height 28
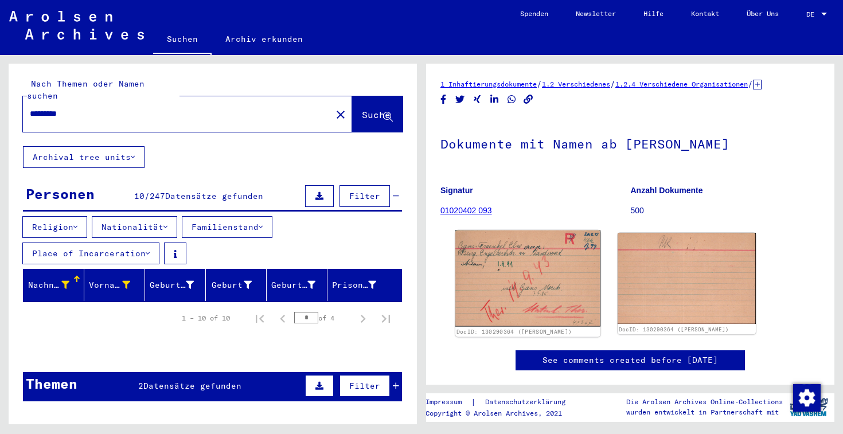
scroll to position [0, 0]
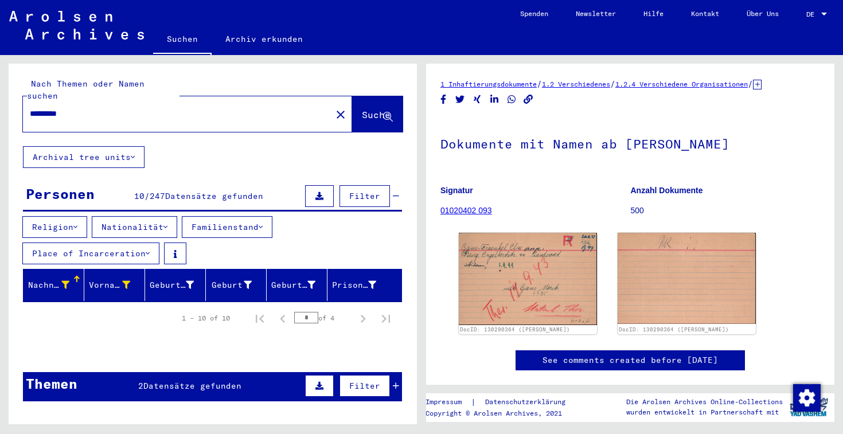
click at [476, 211] on link "01020402 093" at bounding box center [466, 210] width 52 height 9
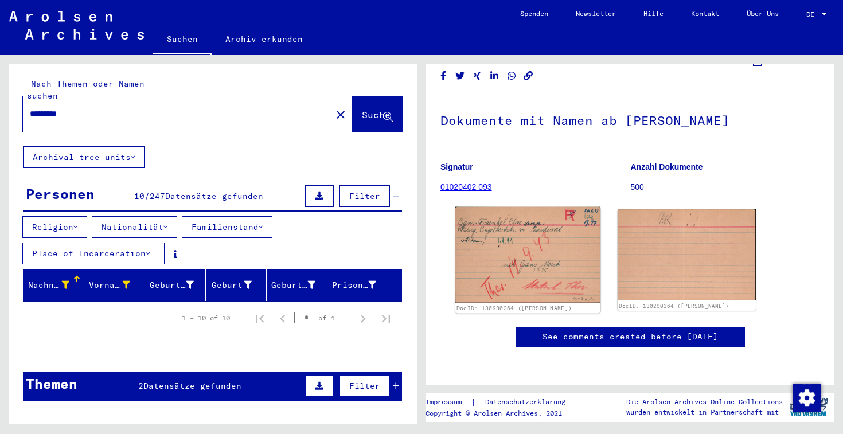
scroll to position [175, 0]
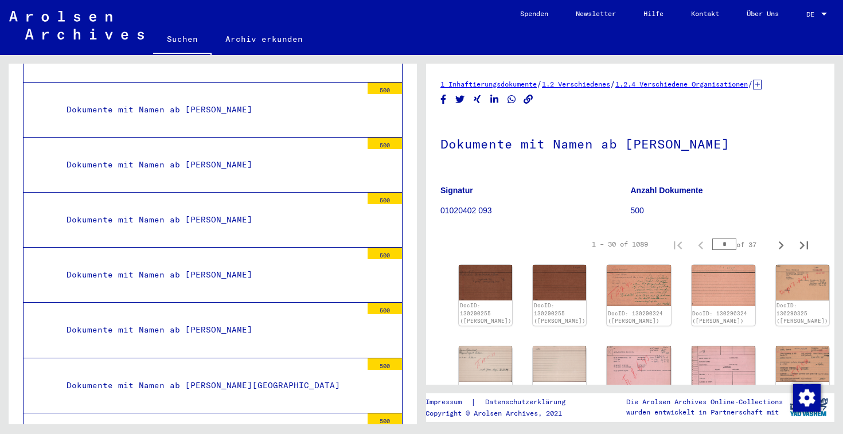
click at [256, 38] on link "Archiv erkunden" at bounding box center [263, 39] width 105 height 28
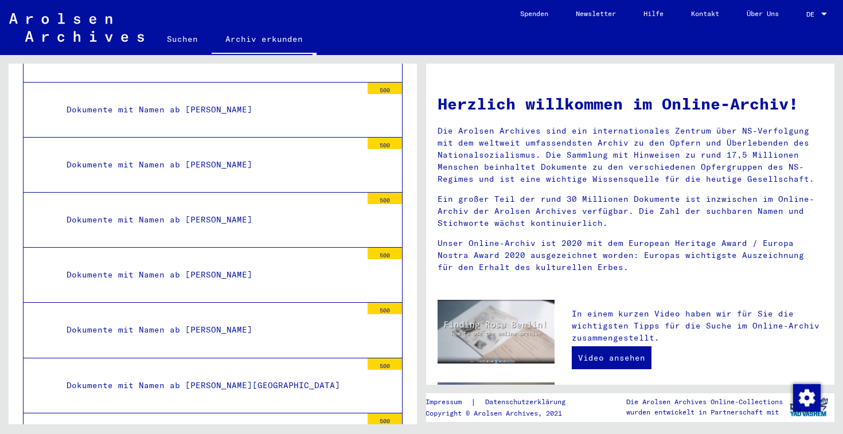
click at [114, 30] on img at bounding box center [76, 27] width 135 height 29
